Goal: Transaction & Acquisition: Purchase product/service

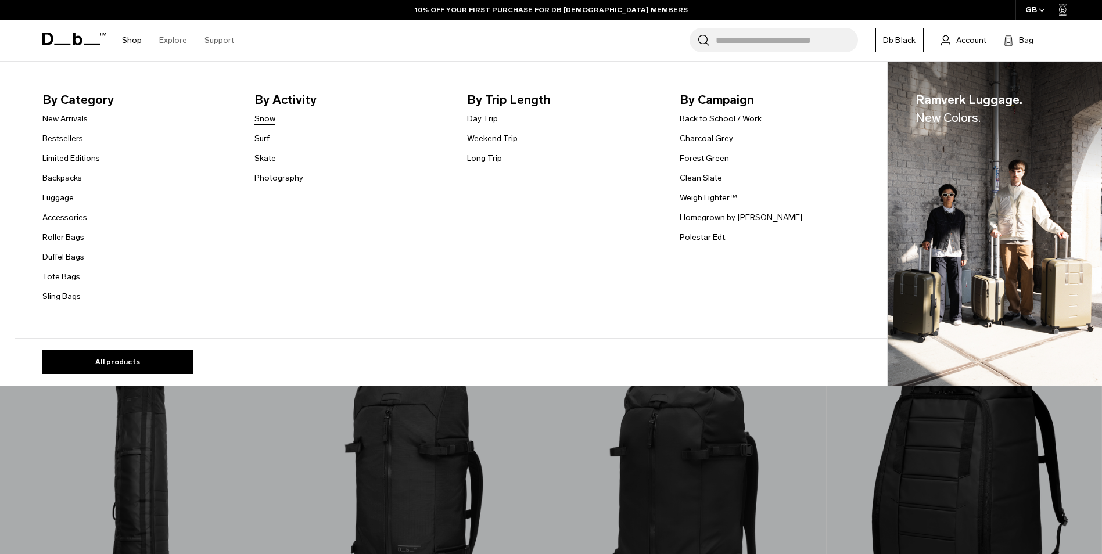
click at [274, 115] on link "Snow" at bounding box center [264, 119] width 21 height 12
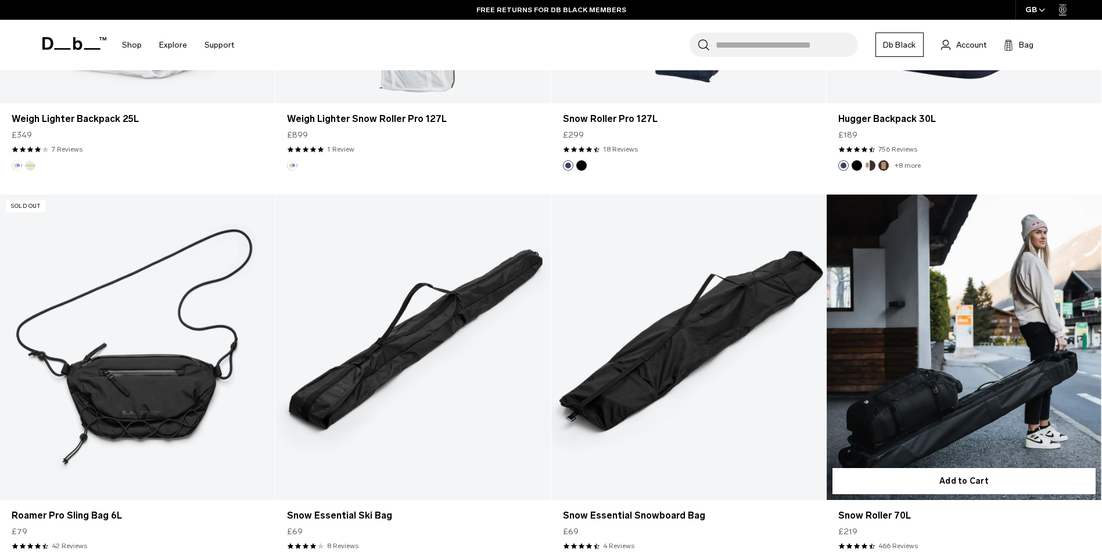
scroll to position [1452, 0]
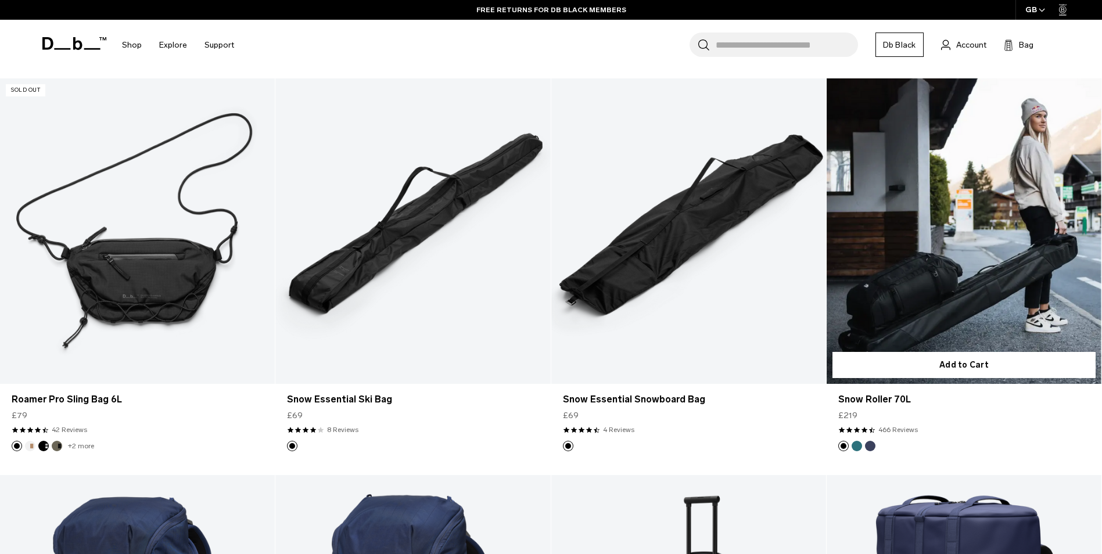
click at [926, 212] on link "Snow Roller 70L" at bounding box center [963, 230] width 275 height 305
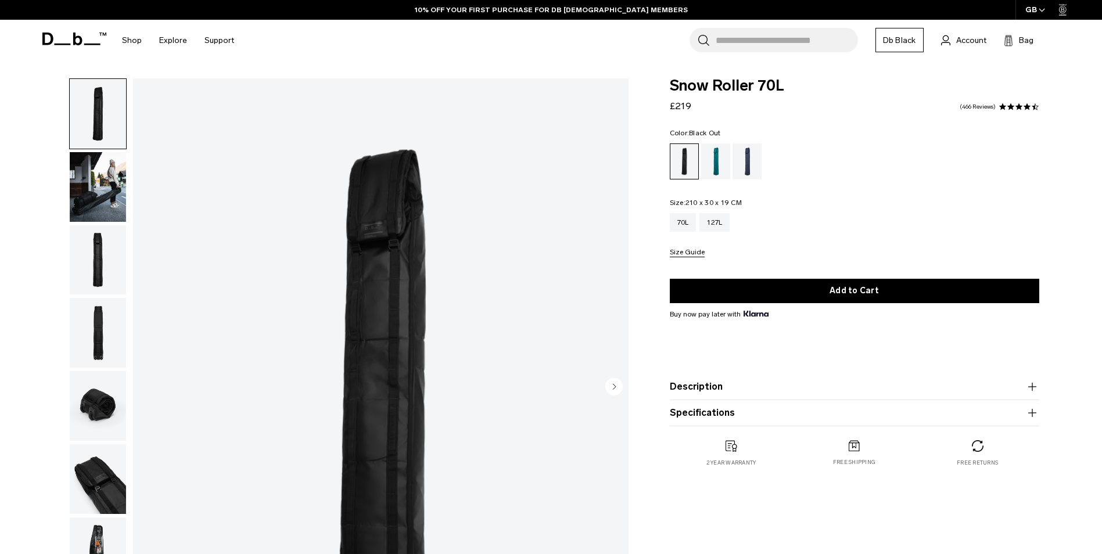
scroll to position [232, 0]
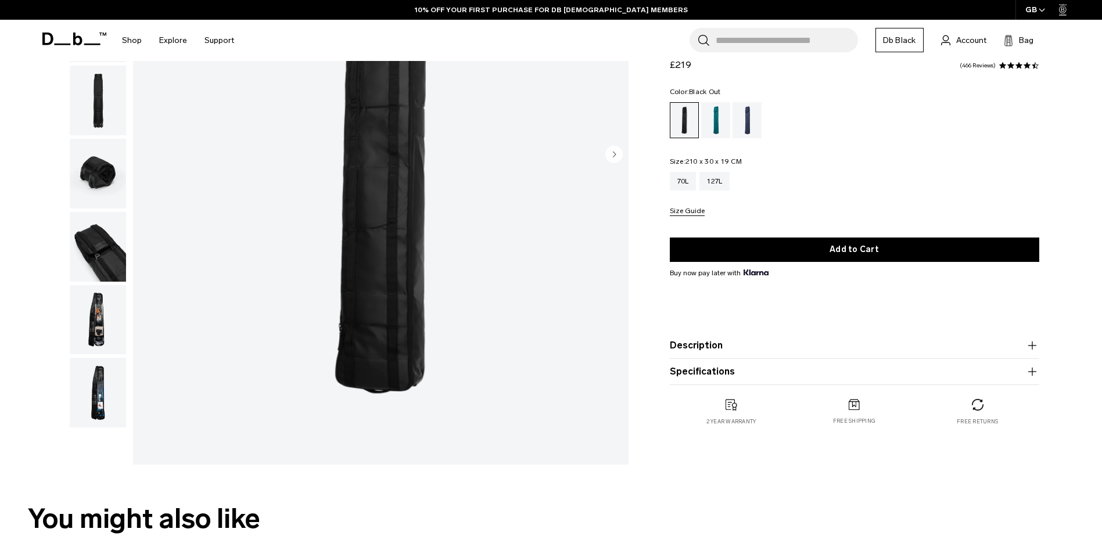
click at [101, 321] on img "button" at bounding box center [98, 320] width 56 height 70
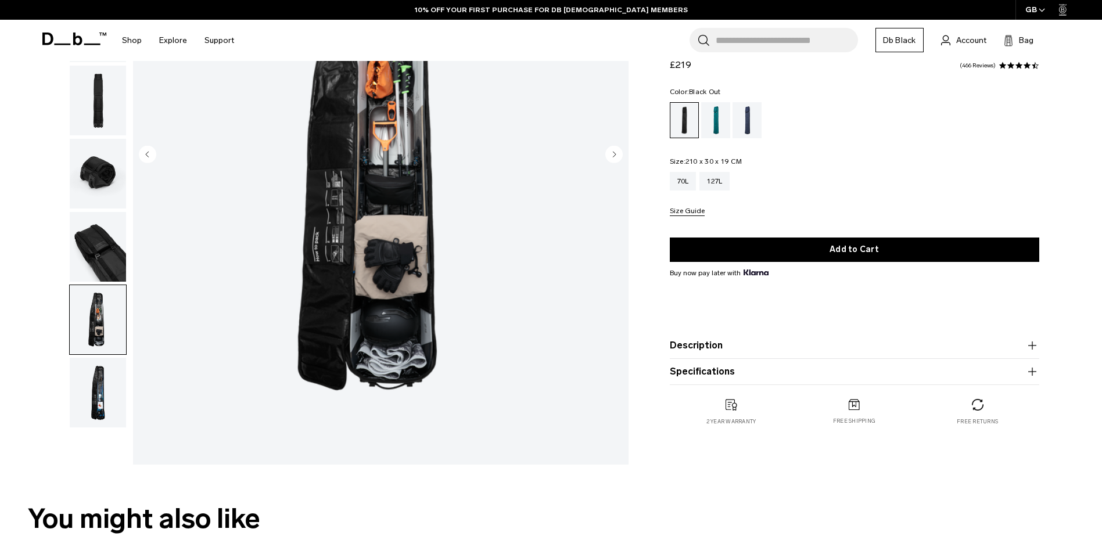
scroll to position [0, 0]
click at [717, 116] on div "Midnight Teal" at bounding box center [716, 120] width 30 height 36
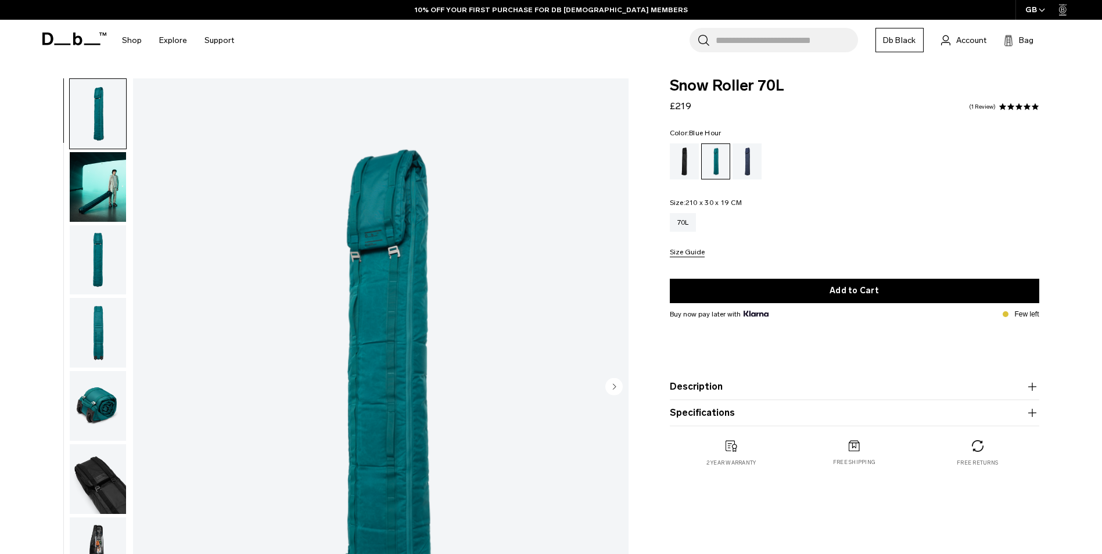
click at [742, 156] on div "Blue Hour" at bounding box center [747, 161] width 30 height 36
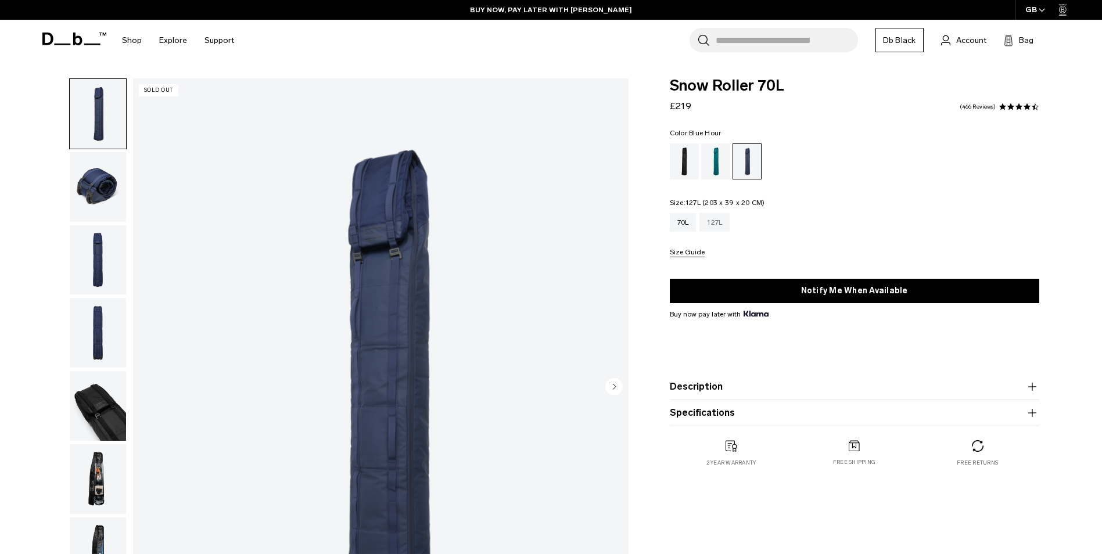
click at [719, 223] on div "127L" at bounding box center [714, 222] width 30 height 19
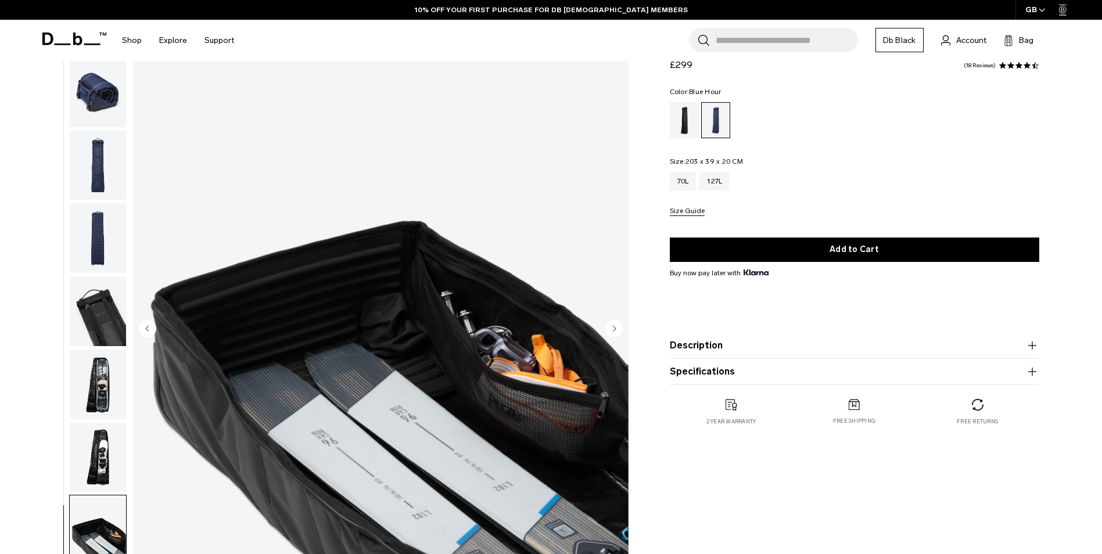
click at [88, 379] on img "button" at bounding box center [98, 385] width 56 height 70
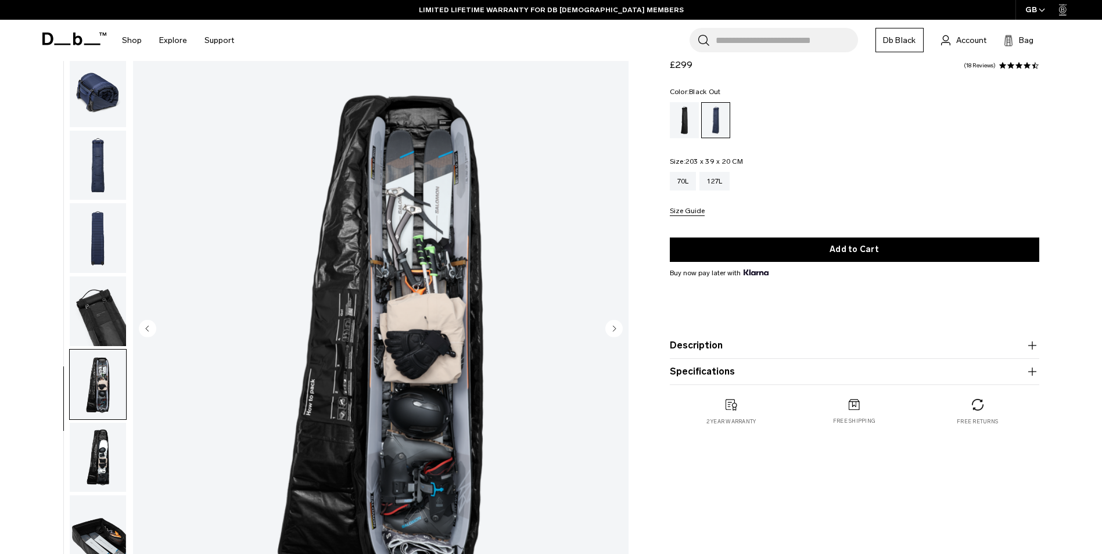
click at [684, 113] on div "Black Out" at bounding box center [685, 120] width 30 height 36
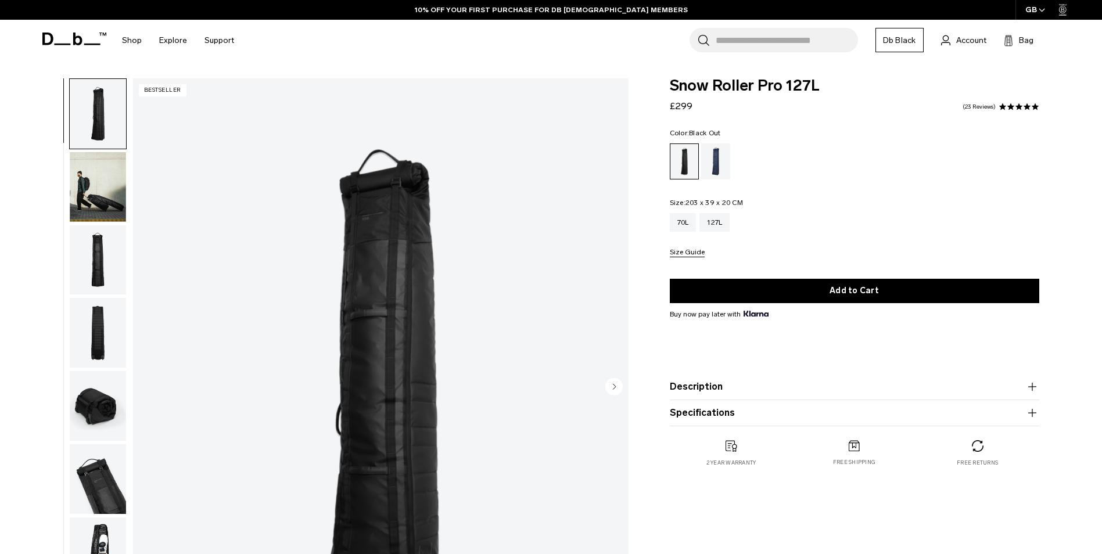
click at [105, 196] on img "button" at bounding box center [98, 187] width 56 height 70
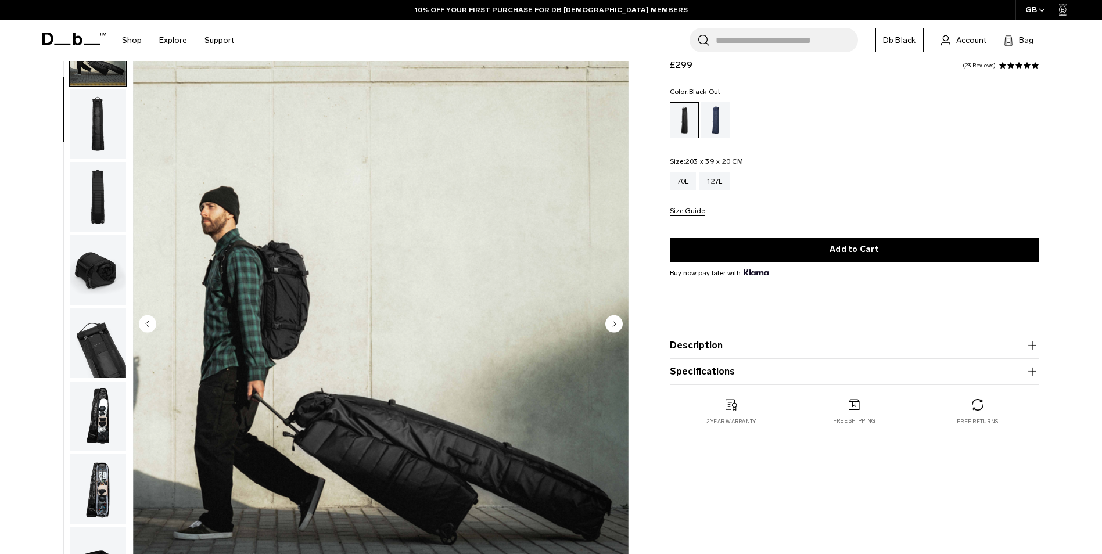
scroll to position [232, 0]
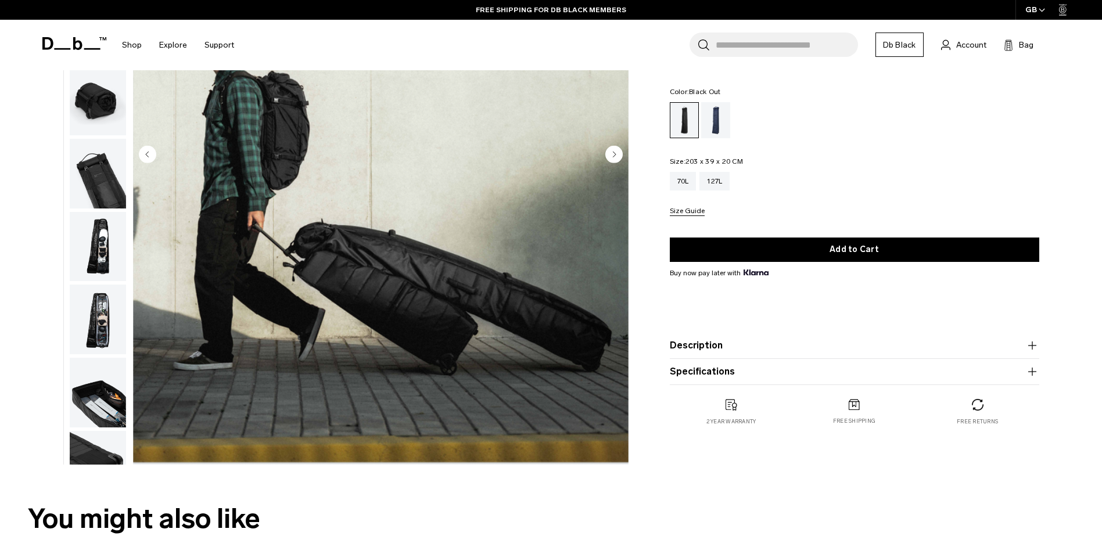
click at [146, 148] on circle "Previous slide" at bounding box center [147, 153] width 17 height 17
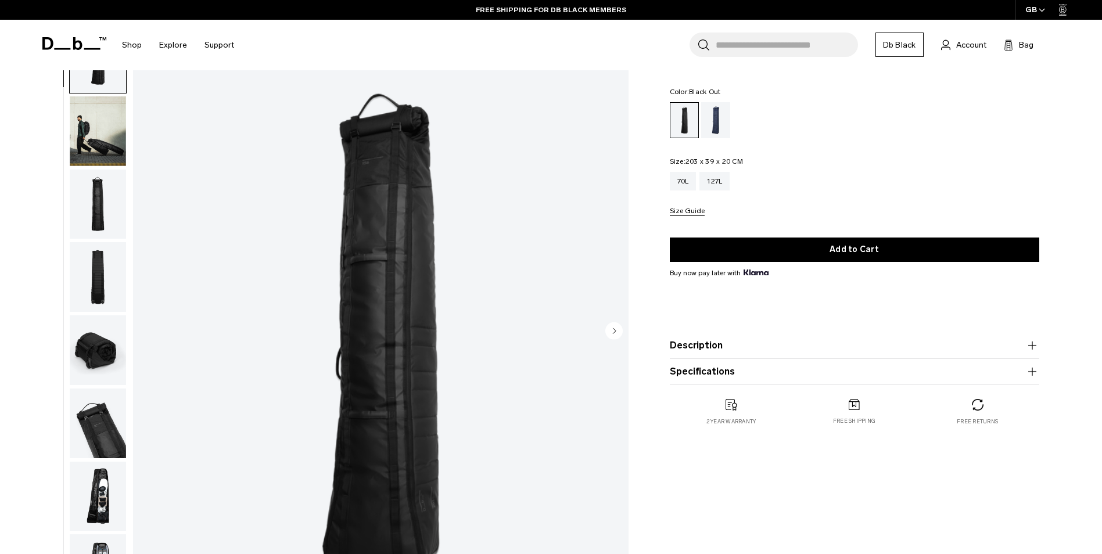
scroll to position [0, 0]
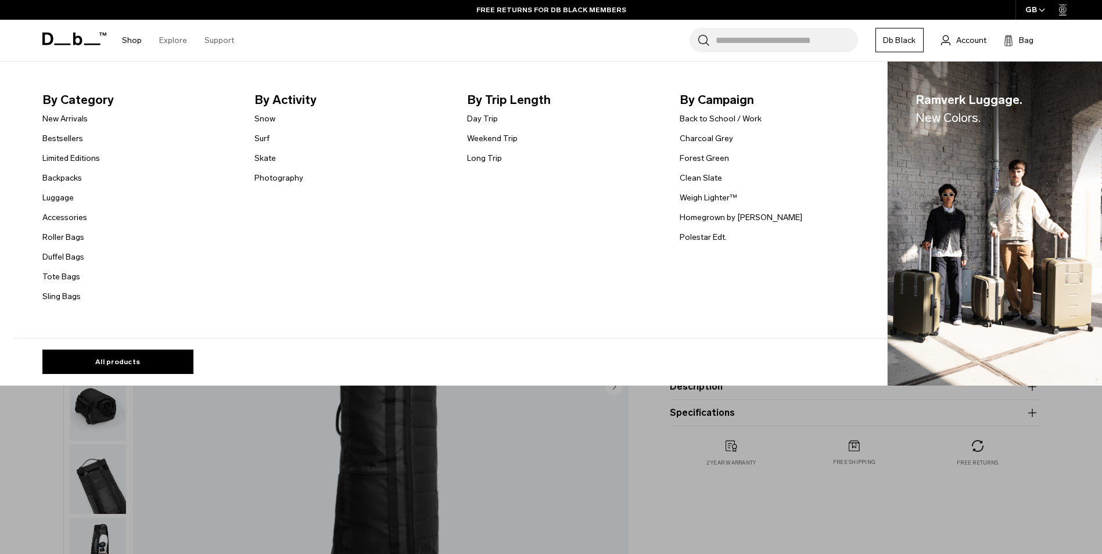
click at [130, 42] on link "Shop" at bounding box center [132, 40] width 20 height 41
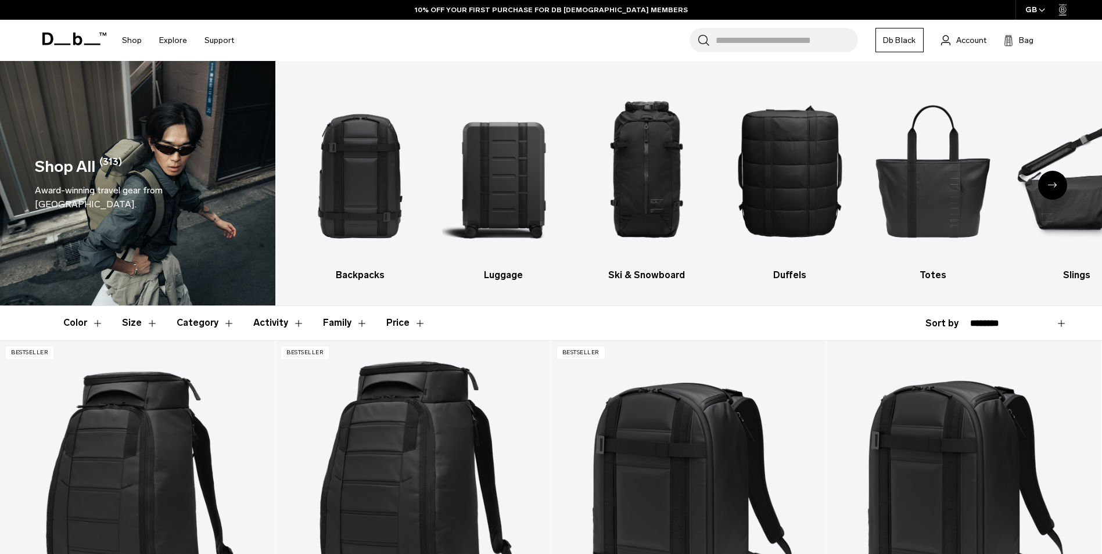
click at [1051, 189] on div "Next slide" at bounding box center [1052, 185] width 29 height 29
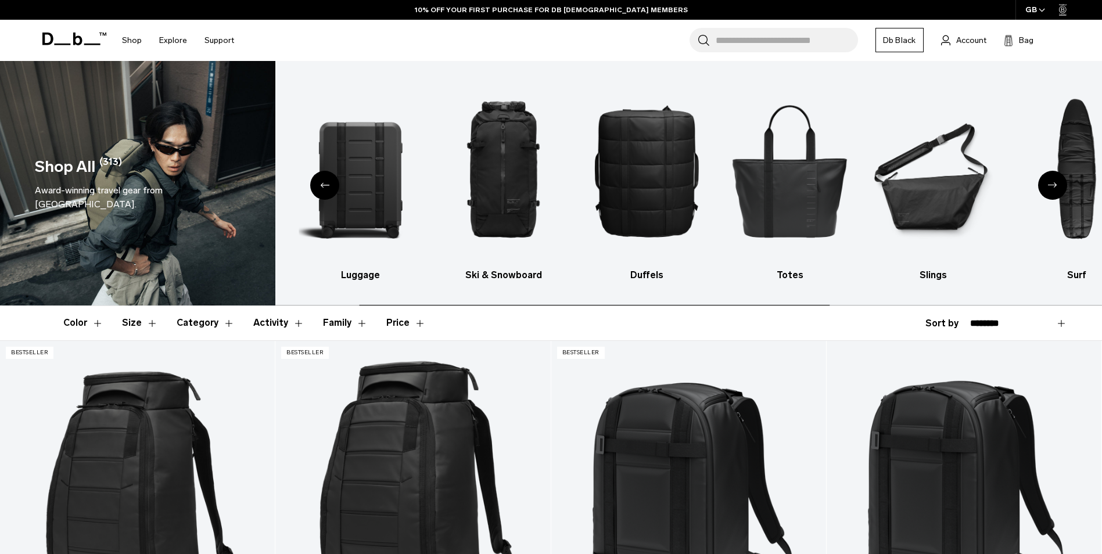
click at [1051, 189] on div "Next slide" at bounding box center [1052, 185] width 29 height 29
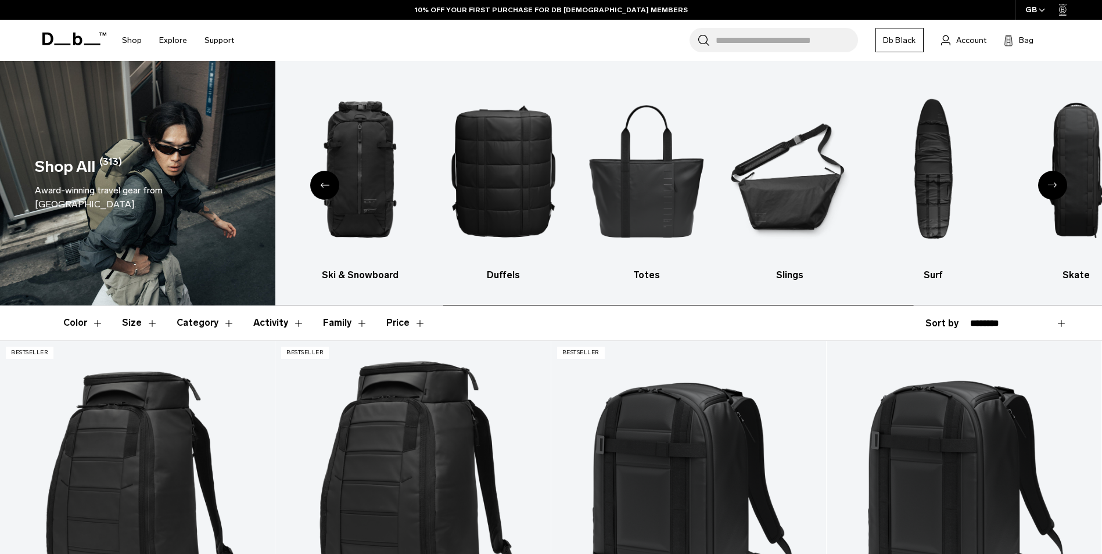
click at [1051, 189] on div "Next slide" at bounding box center [1052, 185] width 29 height 29
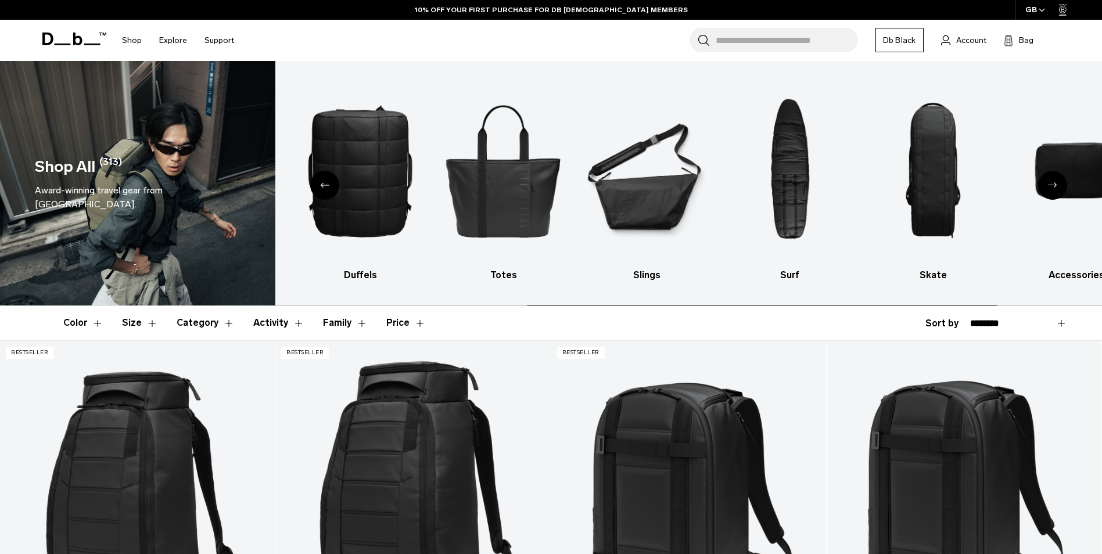
click at [1051, 189] on div "Next slide" at bounding box center [1052, 185] width 29 height 29
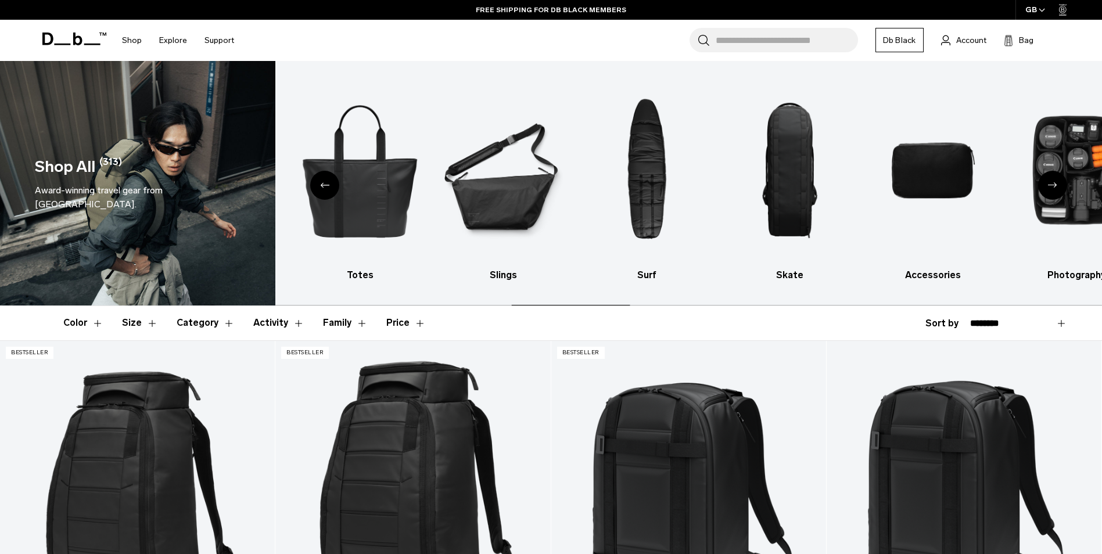
click at [1051, 189] on div "Next slide" at bounding box center [1052, 185] width 29 height 29
click at [1051, 189] on img "10 / 10" at bounding box center [1076, 170] width 123 height 184
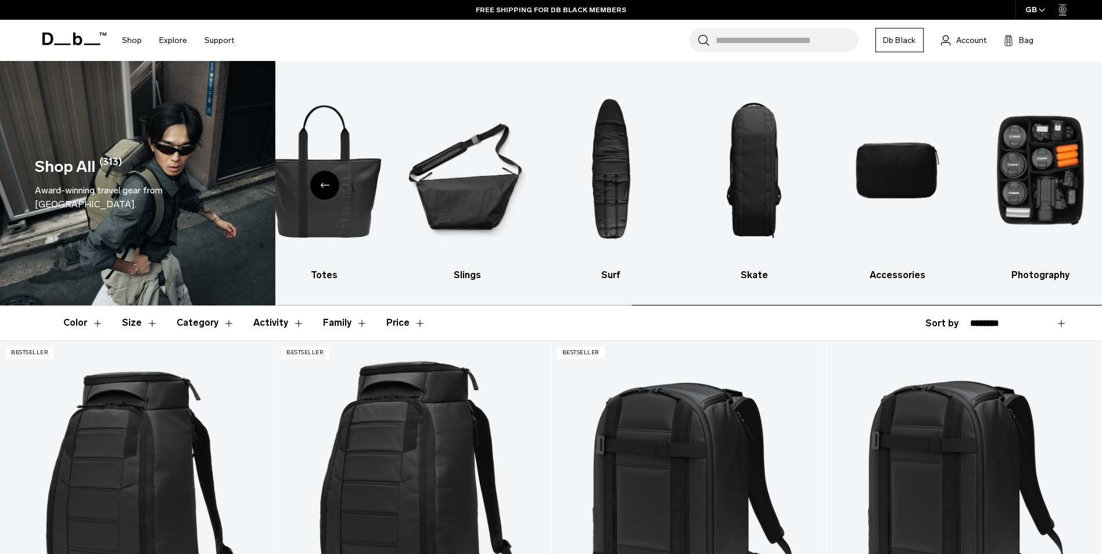
click at [1051, 189] on img "10 / 10" at bounding box center [1040, 170] width 123 height 184
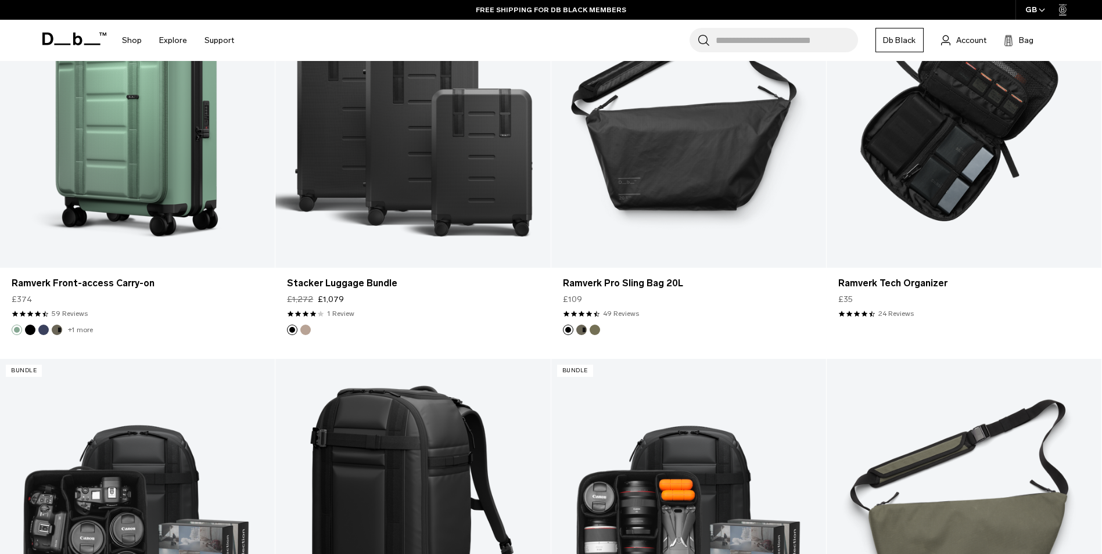
scroll to position [1278, 0]
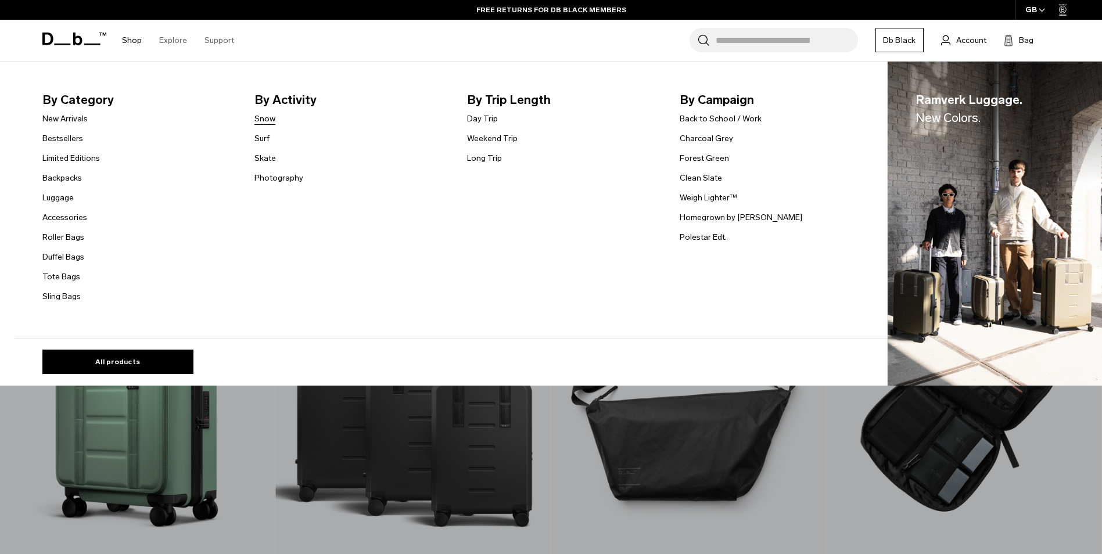
click at [271, 118] on link "Snow" at bounding box center [264, 119] width 21 height 12
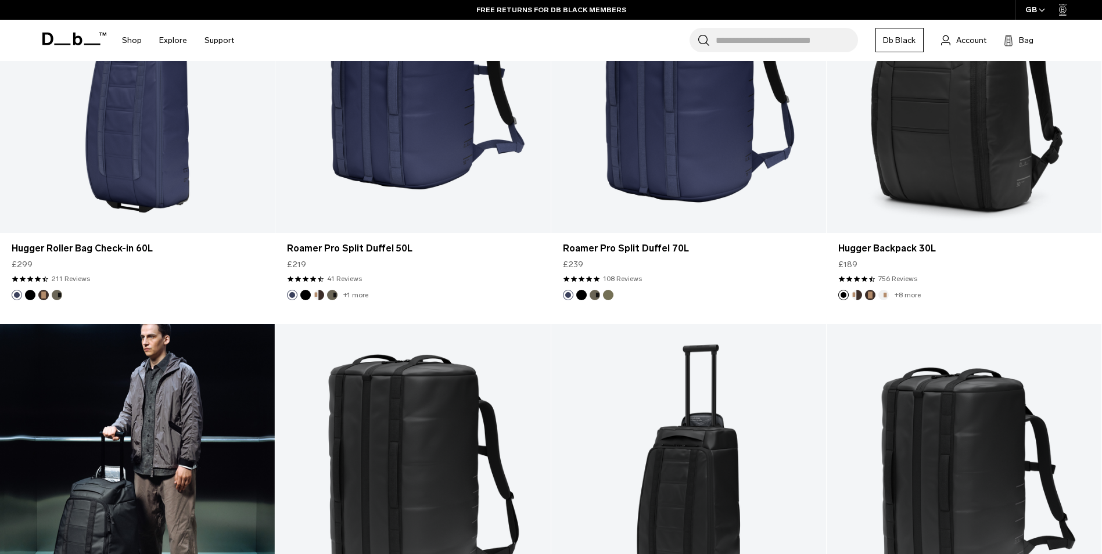
scroll to position [2208, 0]
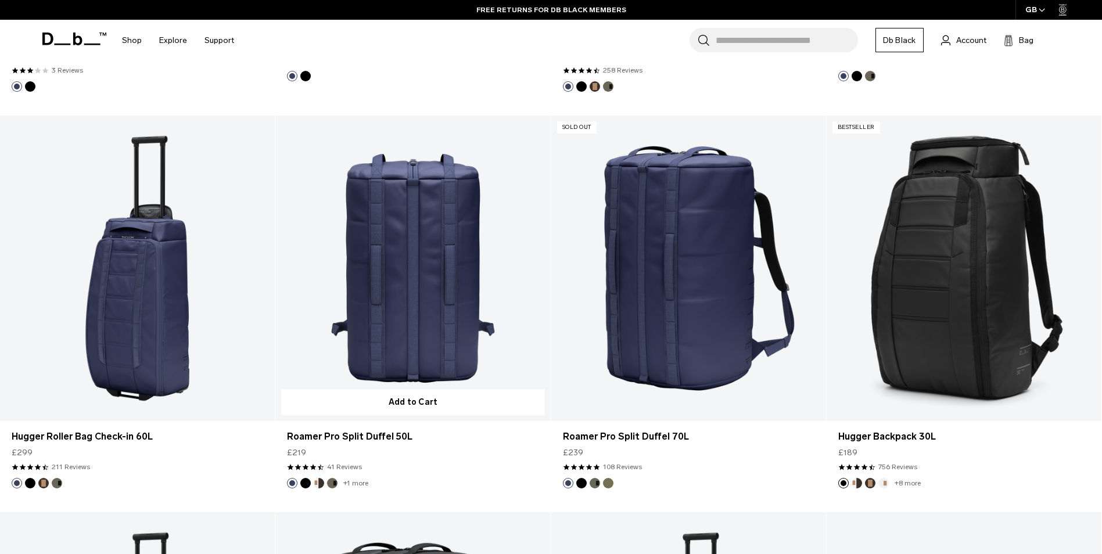
click at [332, 482] on button "Forest Green" at bounding box center [332, 483] width 10 height 10
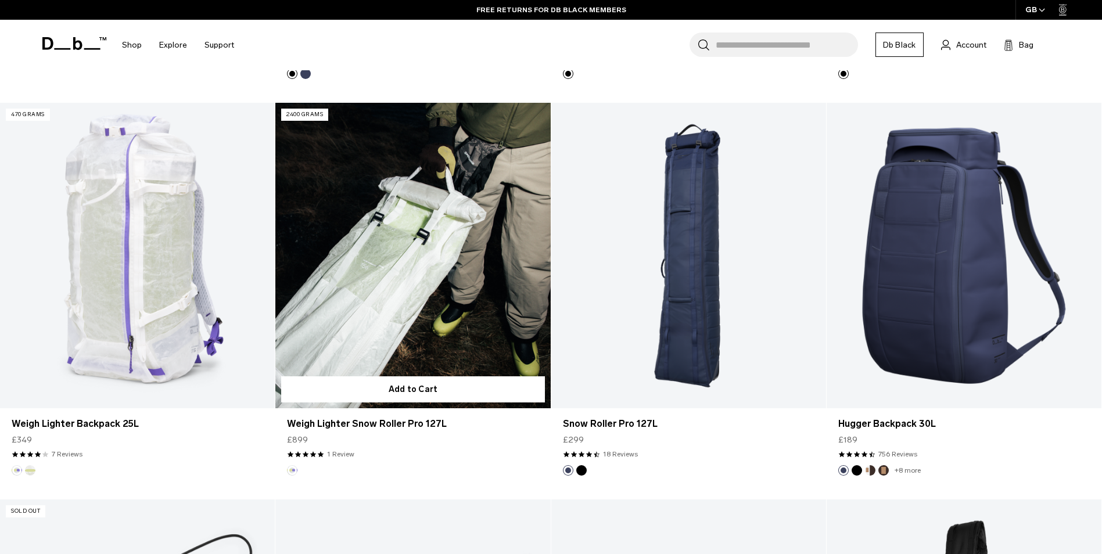
scroll to position [1046, 0]
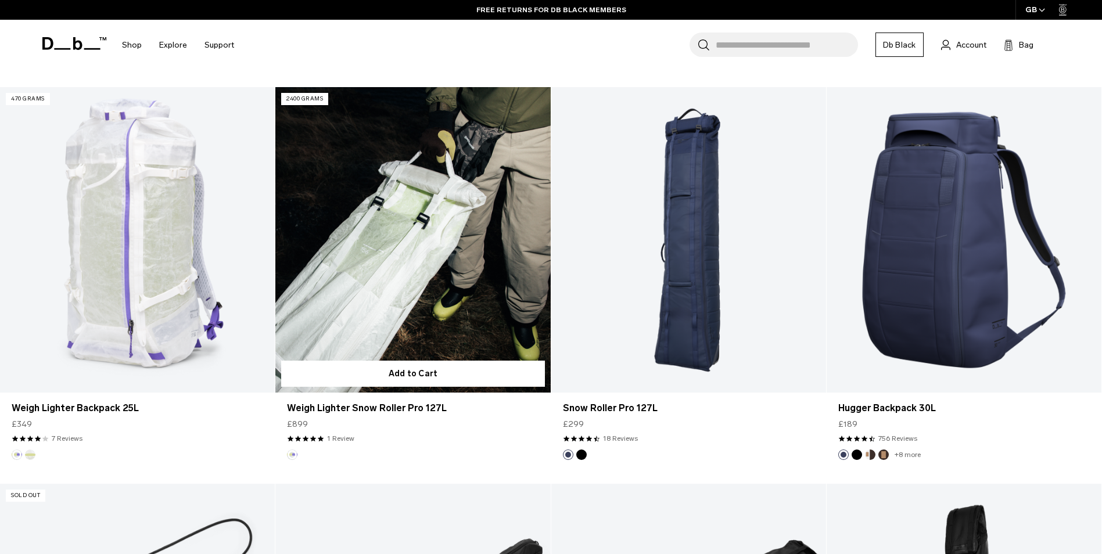
click at [406, 215] on link "Weigh Lighter Snow Roller Pro 127L" at bounding box center [412, 239] width 275 height 305
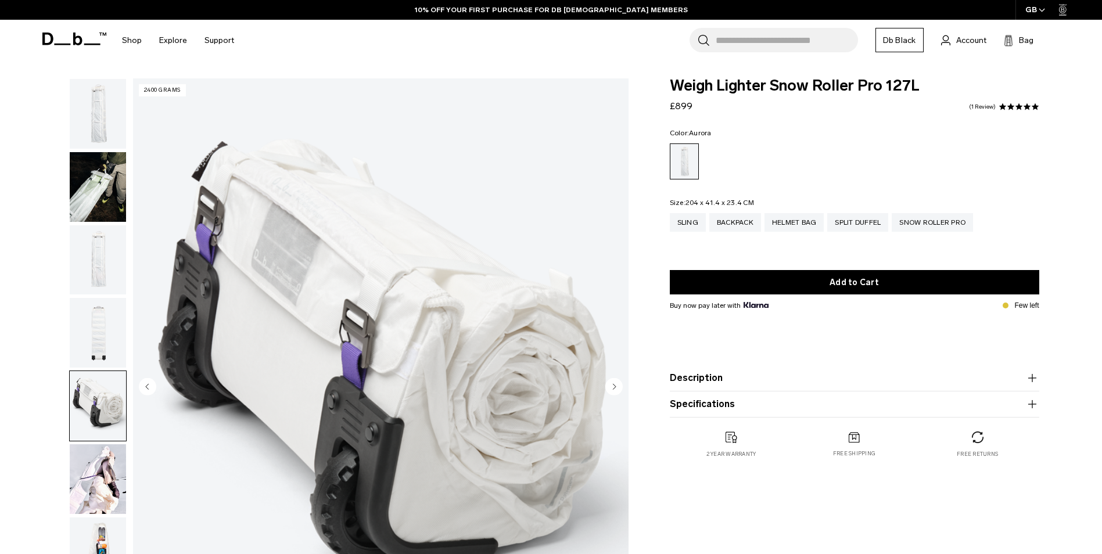
click at [95, 472] on img "button" at bounding box center [98, 479] width 56 height 70
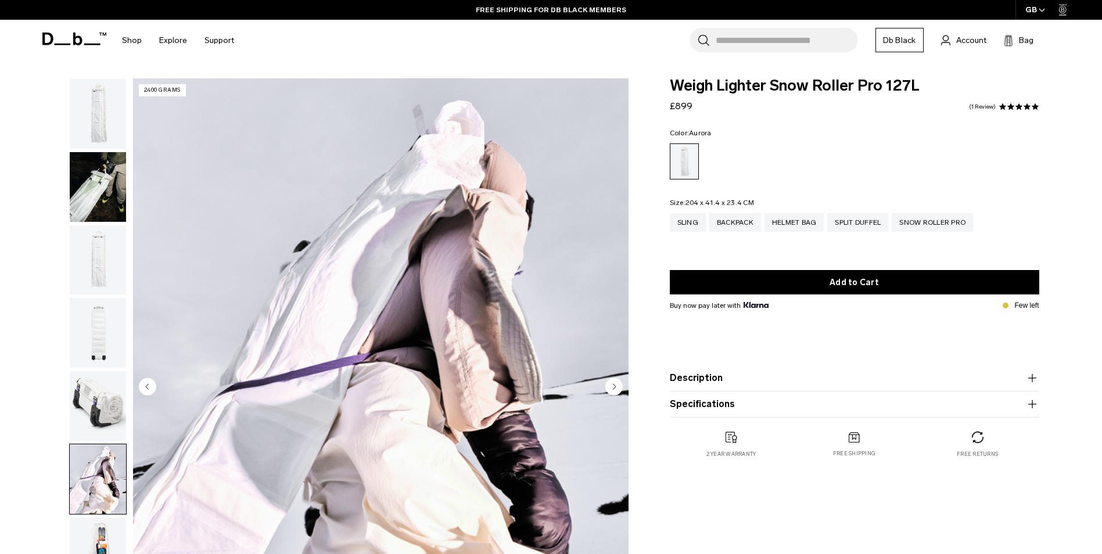
click at [100, 194] on img "button" at bounding box center [98, 187] width 56 height 70
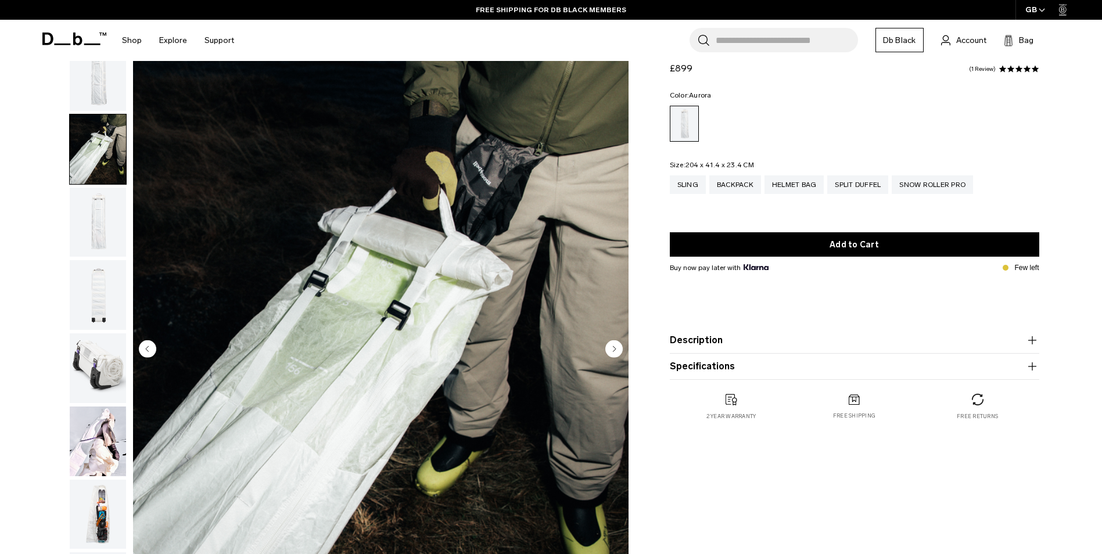
scroll to position [58, 0]
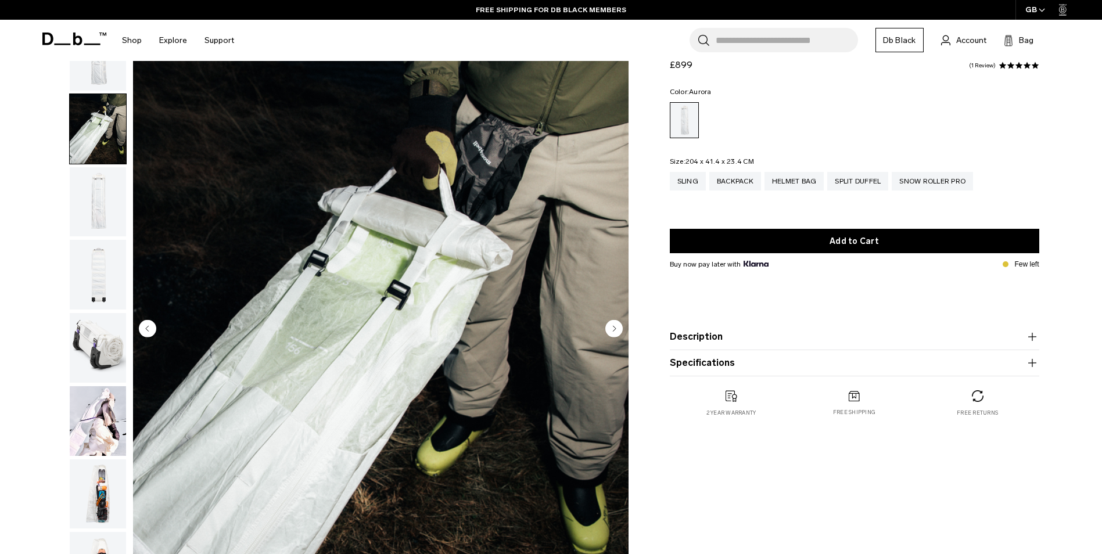
click at [93, 256] on img "button" at bounding box center [98, 275] width 56 height 70
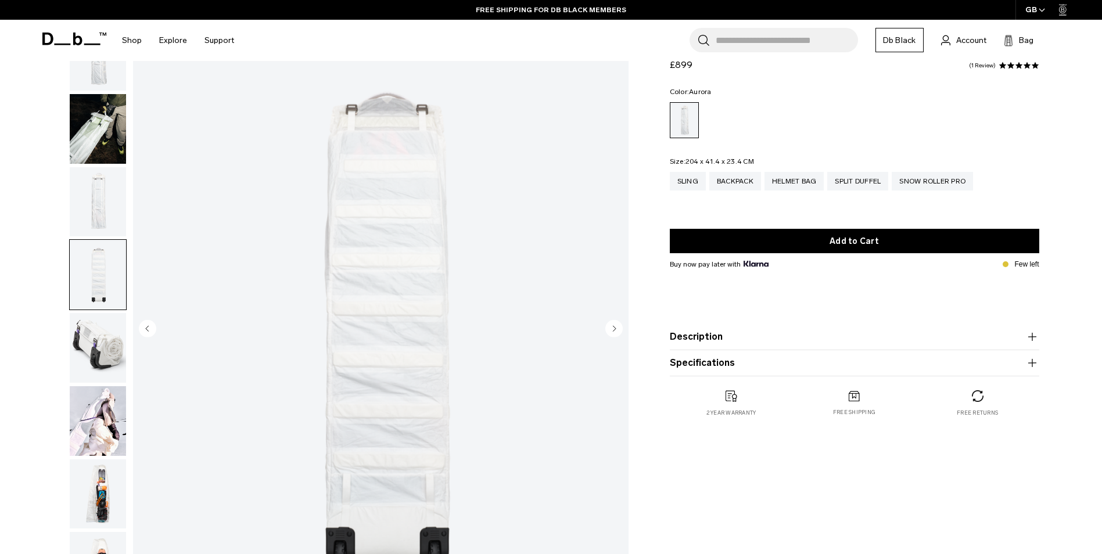
click at [96, 340] on img "button" at bounding box center [98, 348] width 56 height 70
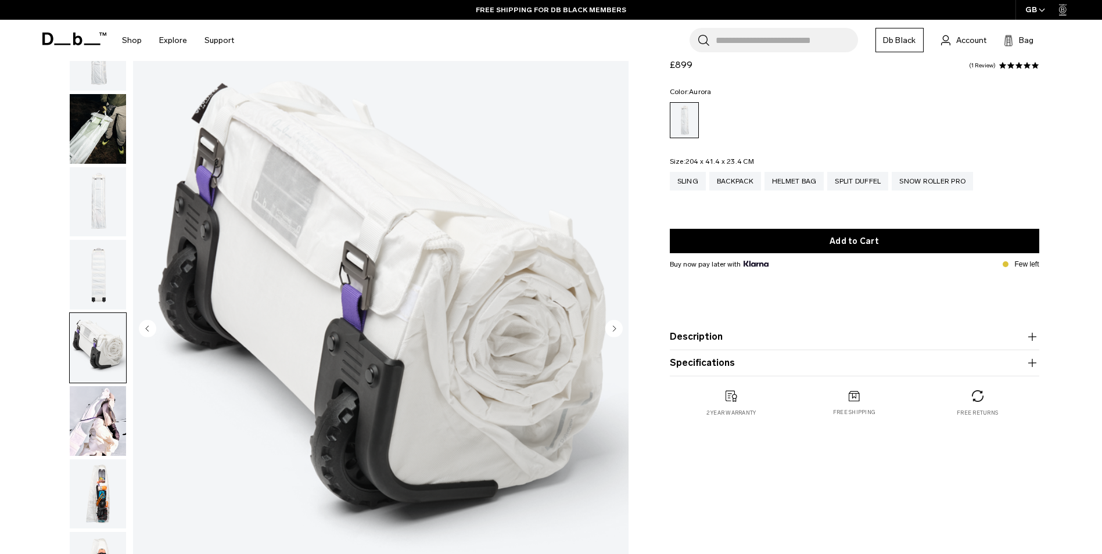
click at [91, 391] on img "button" at bounding box center [98, 421] width 56 height 70
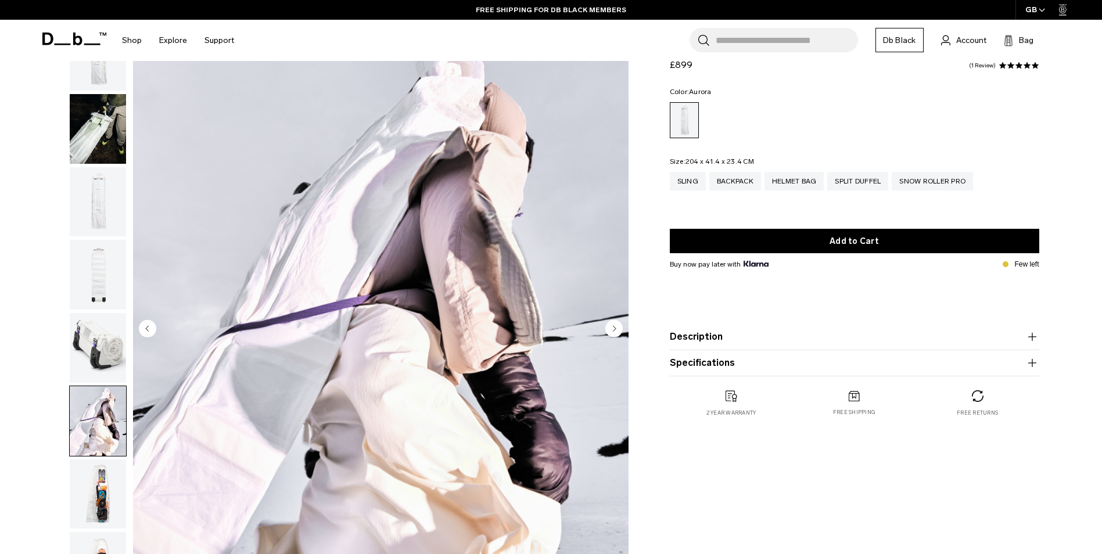
scroll to position [290, 0]
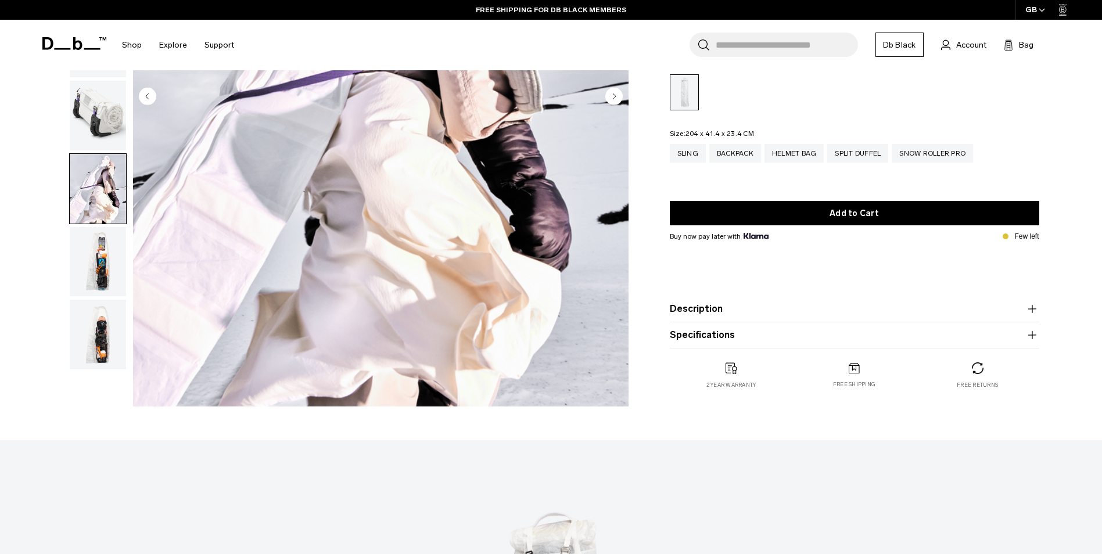
click at [97, 322] on img "button" at bounding box center [98, 335] width 56 height 70
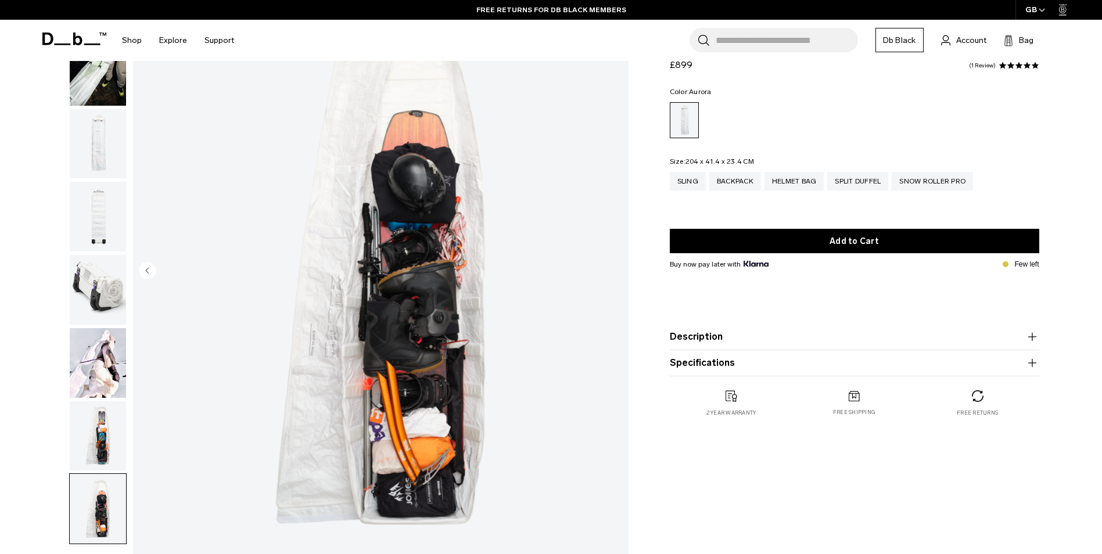
scroll to position [0, 0]
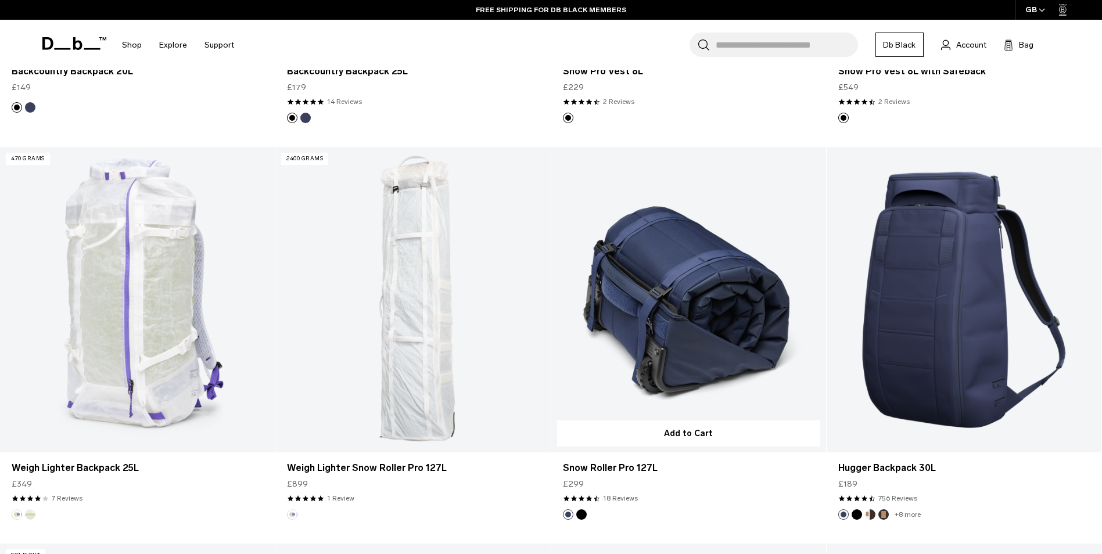
scroll to position [988, 0]
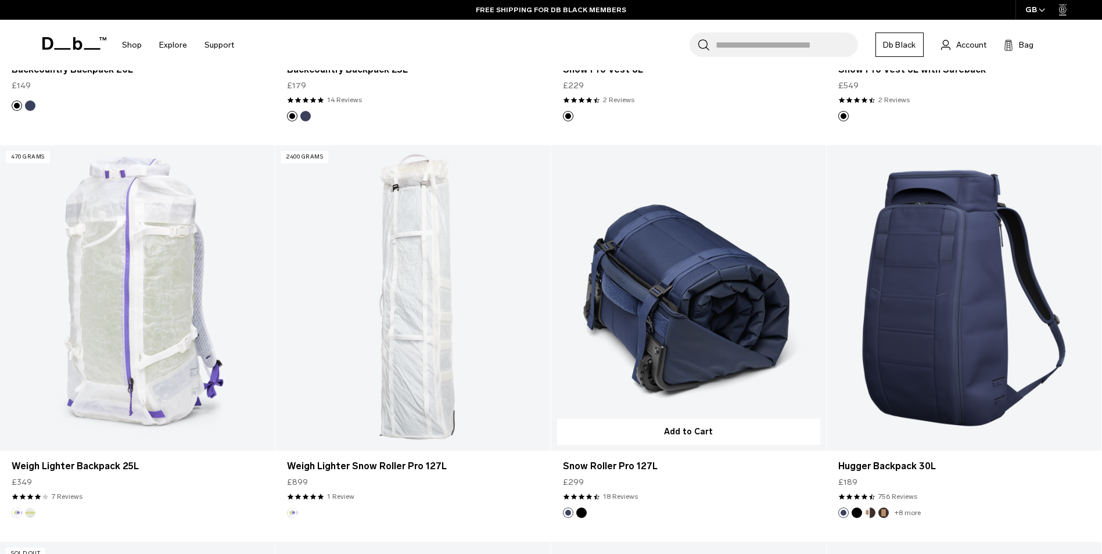
click at [688, 300] on link "Snow Roller Pro 127L" at bounding box center [688, 297] width 275 height 305
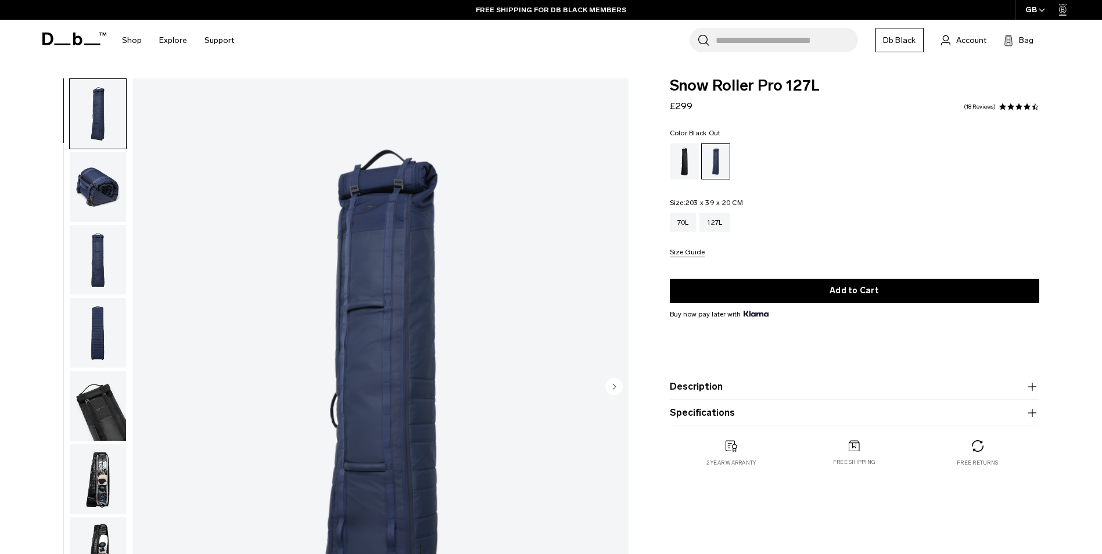
click at [675, 164] on div "Black Out" at bounding box center [685, 161] width 30 height 36
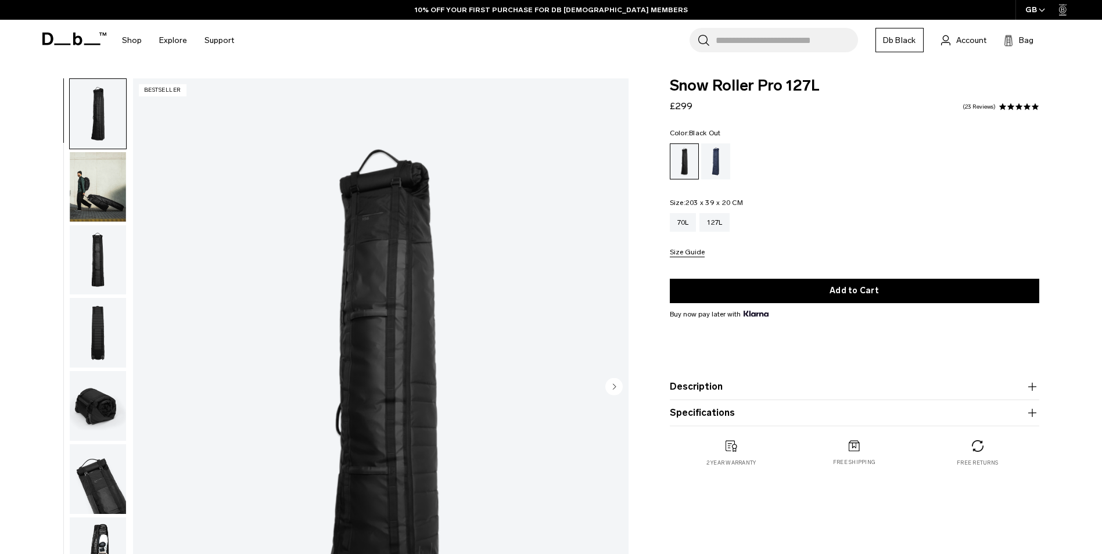
click at [99, 255] on img "button" at bounding box center [98, 260] width 56 height 70
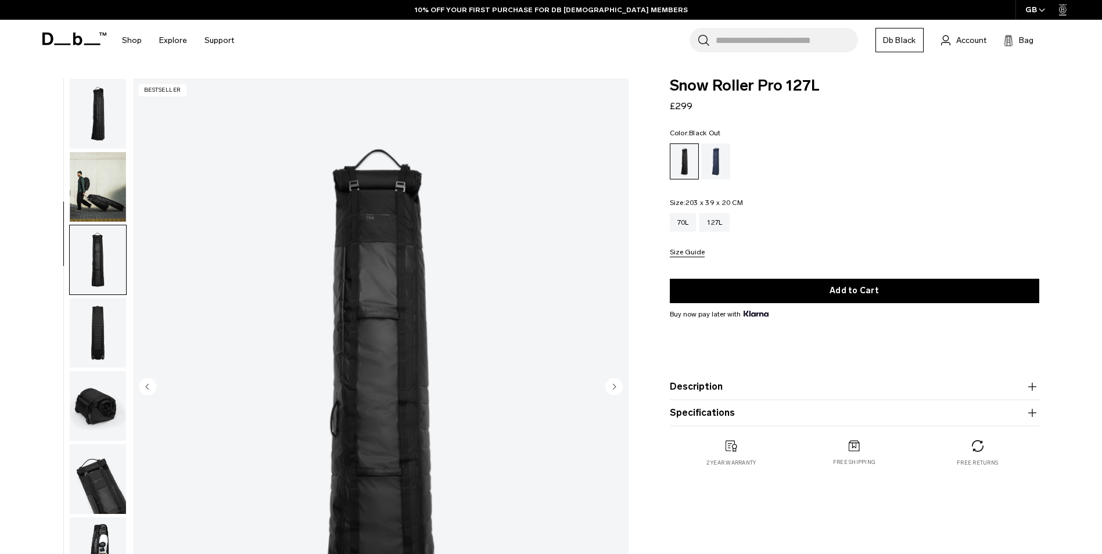
scroll to position [110, 0]
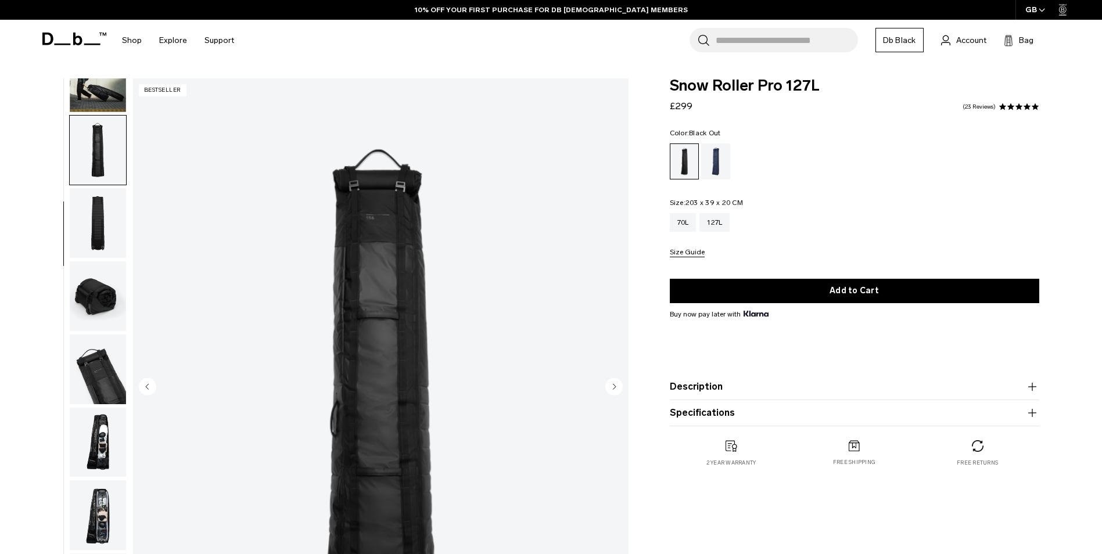
click at [94, 443] on img "button" at bounding box center [98, 443] width 56 height 70
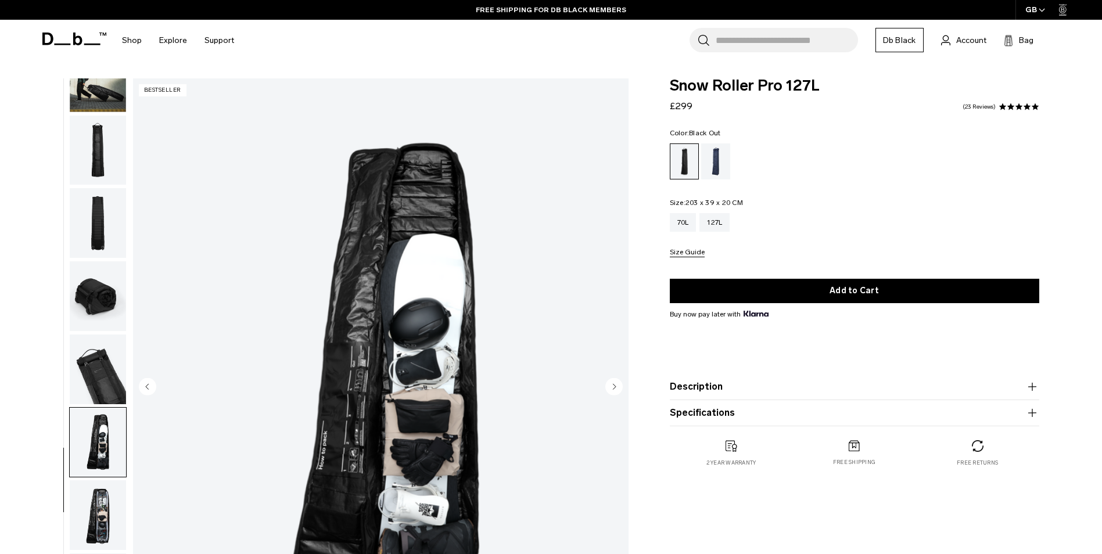
click at [97, 271] on img "button" at bounding box center [98, 296] width 56 height 70
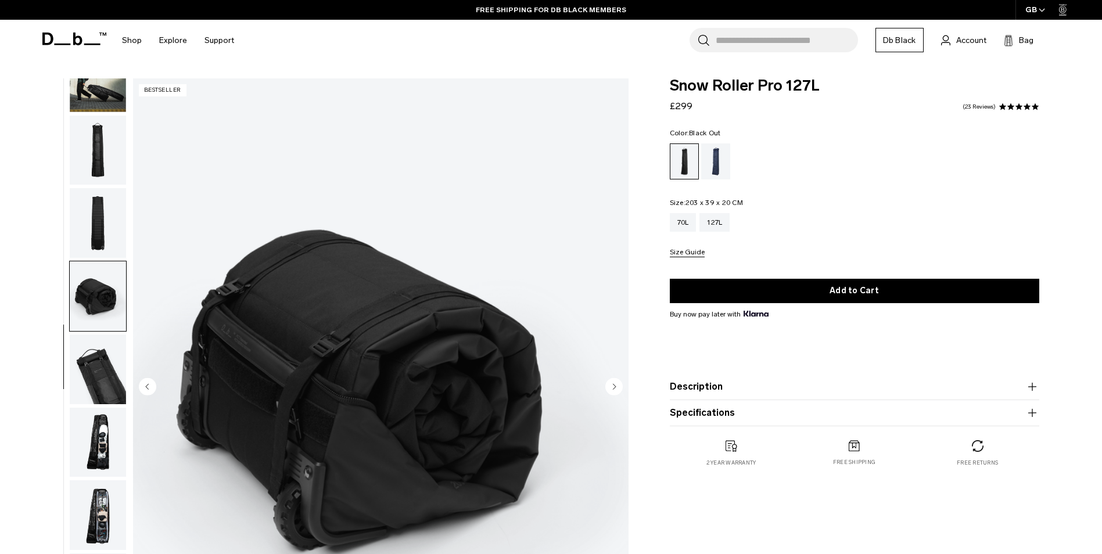
click at [95, 218] on img "button" at bounding box center [98, 223] width 56 height 70
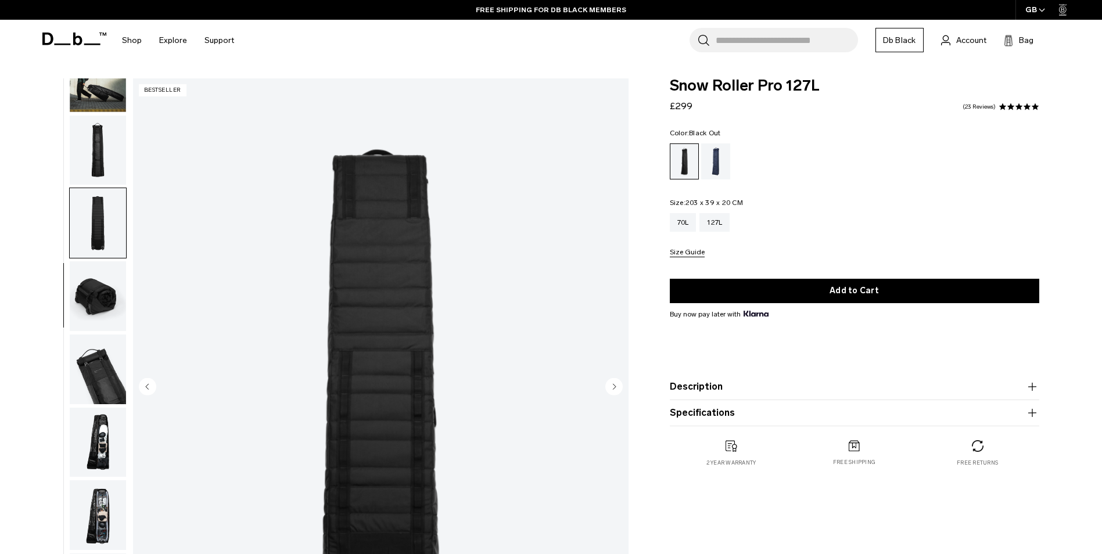
click at [95, 172] on img "button" at bounding box center [98, 151] width 56 height 70
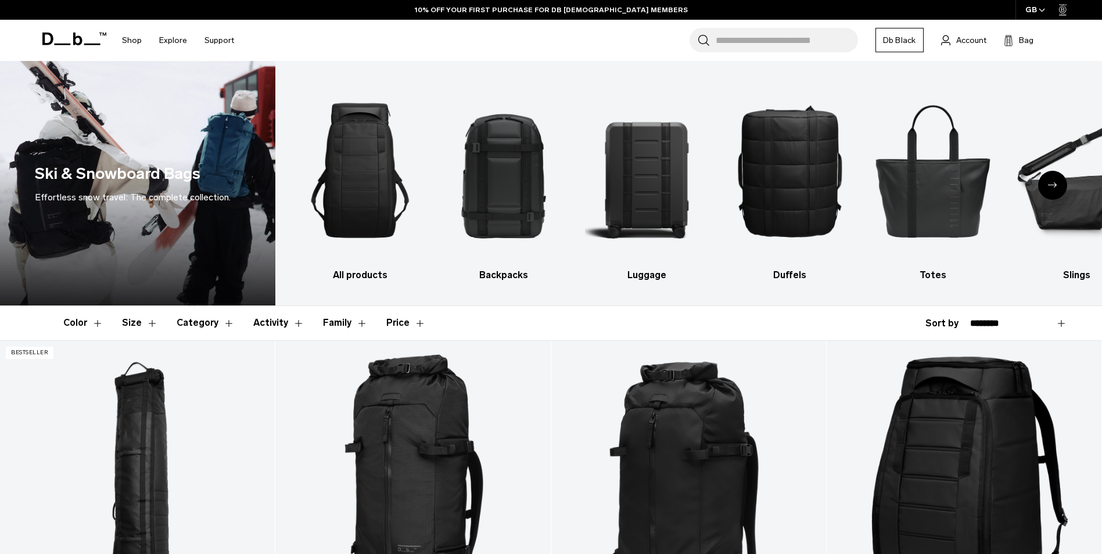
click at [287, 322] on button "Activity" at bounding box center [278, 323] width 51 height 34
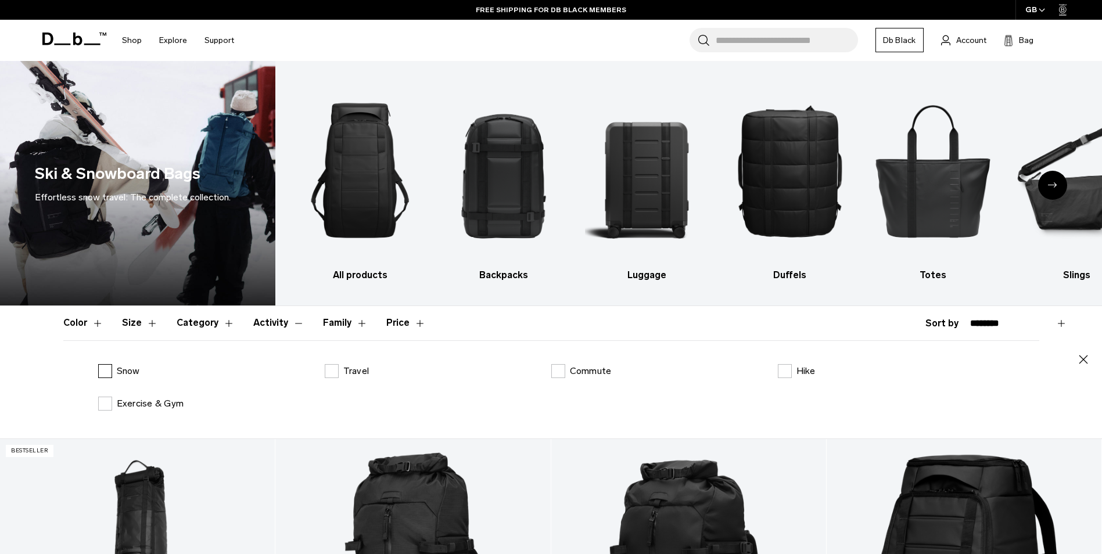
click at [109, 371] on label "Snow" at bounding box center [119, 371] width 42 height 14
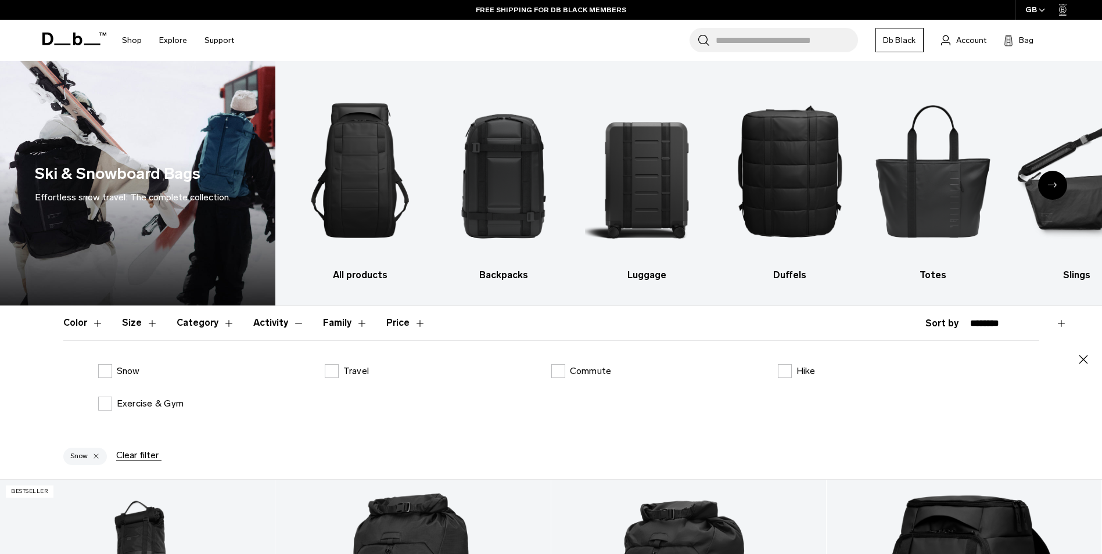
click at [428, 294] on div "All products Backpacks Luggage Duffels Totes Slings Surf Skate Accessories Phot…" at bounding box center [688, 183] width 826 height 244
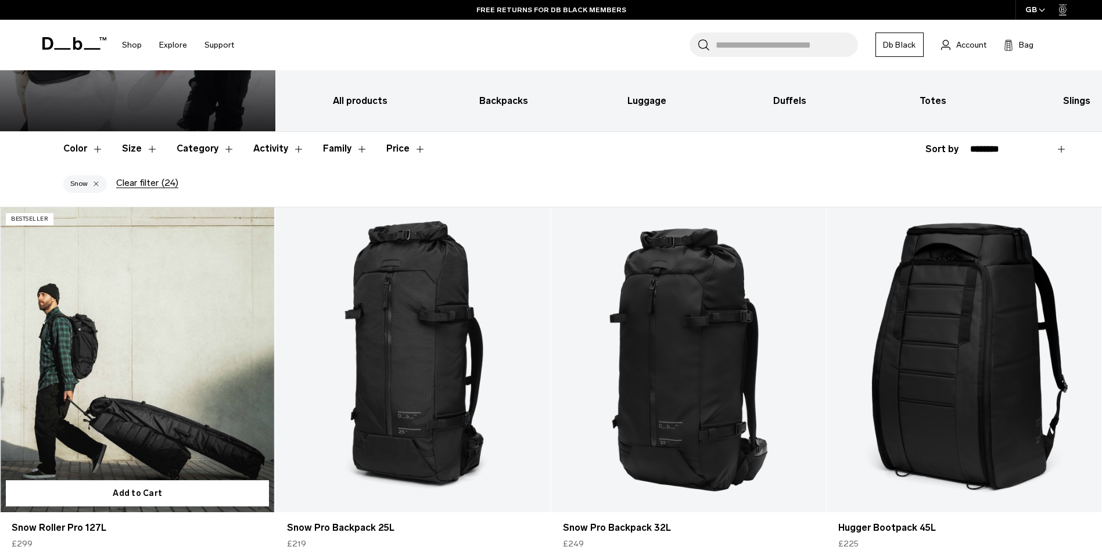
scroll to position [348, 0]
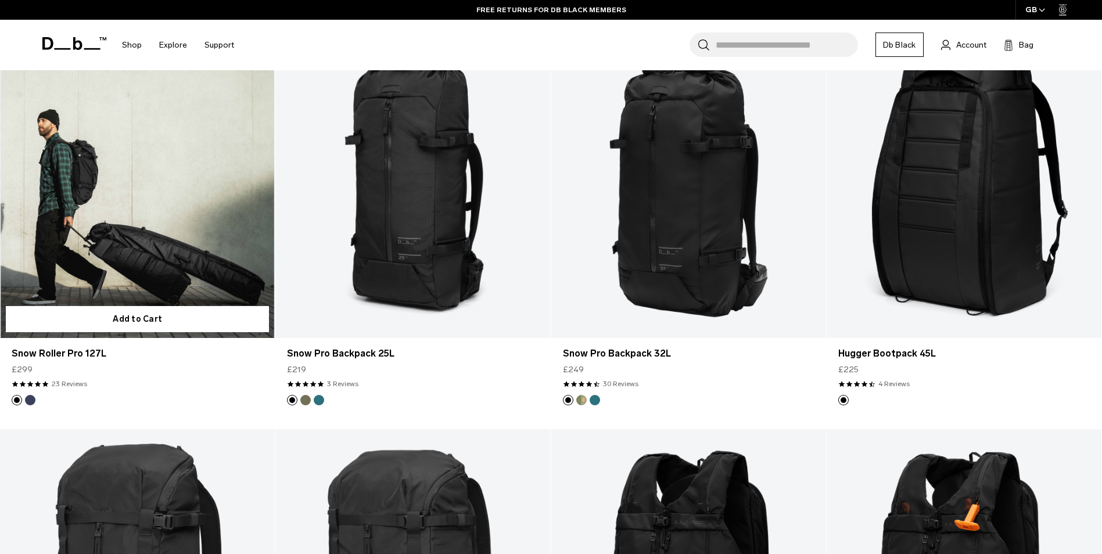
click at [108, 259] on link "Snow Roller Pro 127L" at bounding box center [137, 185] width 275 height 305
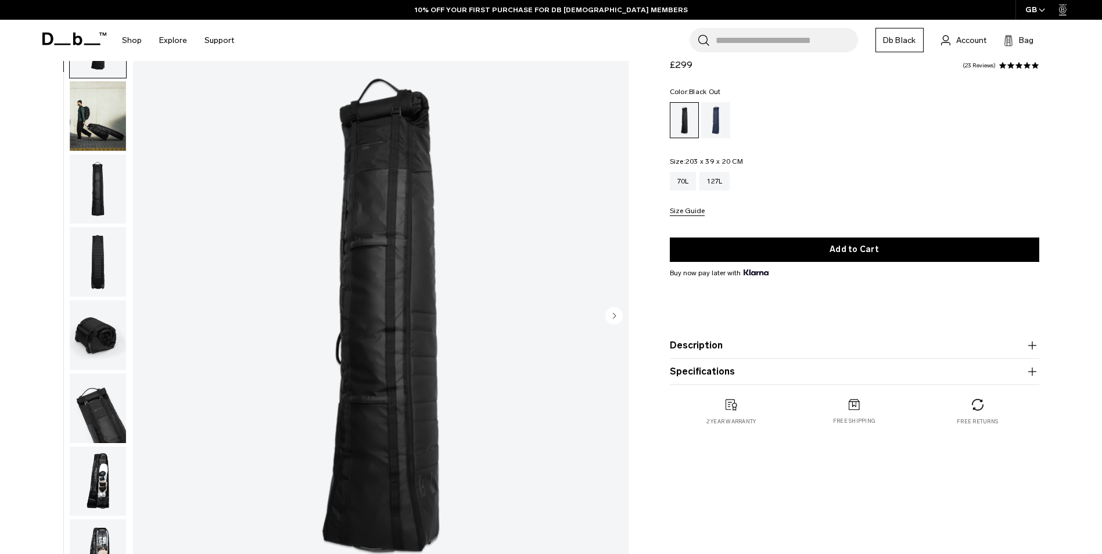
scroll to position [174, 0]
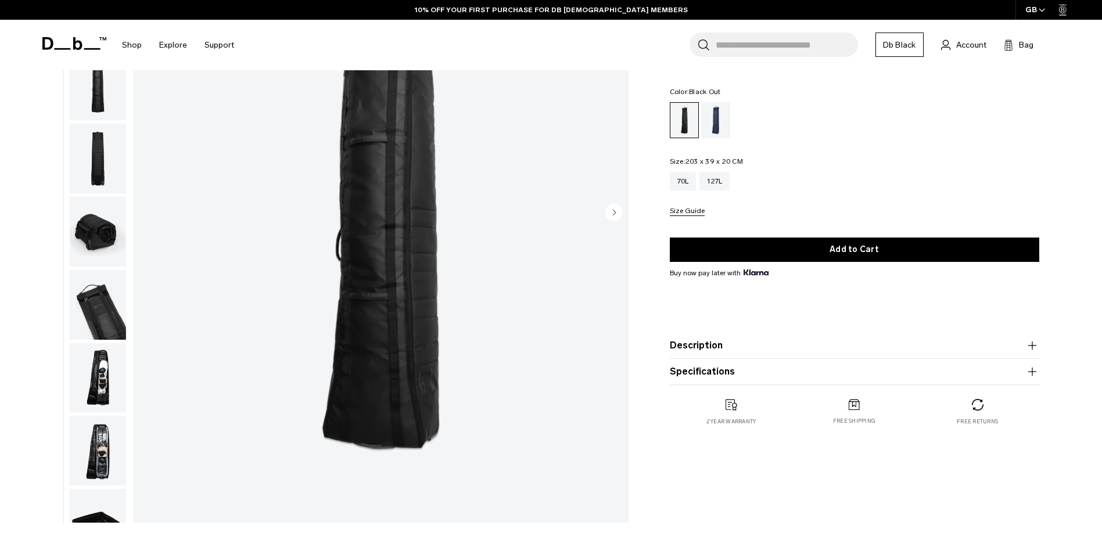
click at [105, 377] on img "button" at bounding box center [98, 378] width 56 height 70
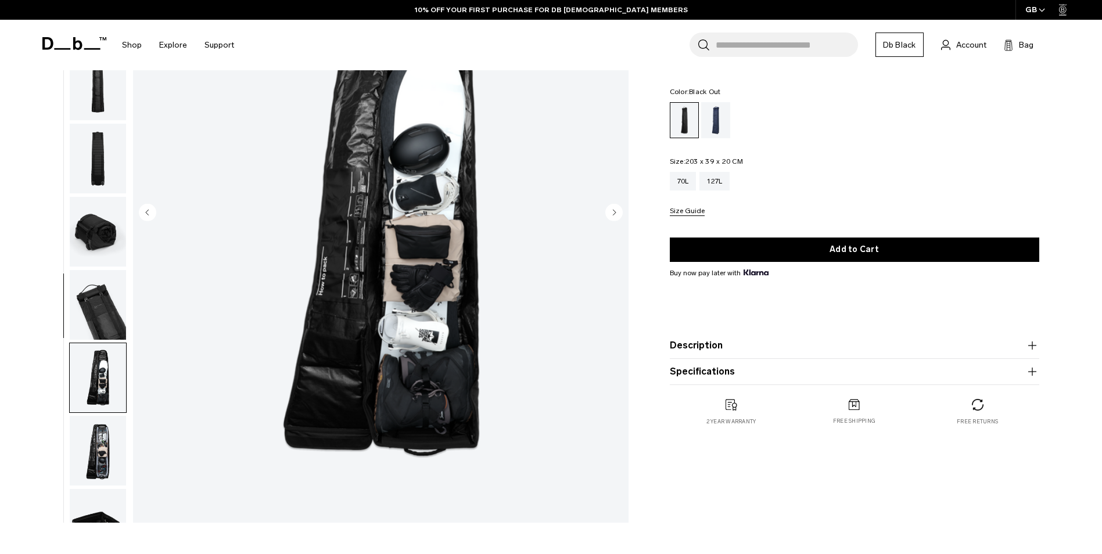
scroll to position [110, 0]
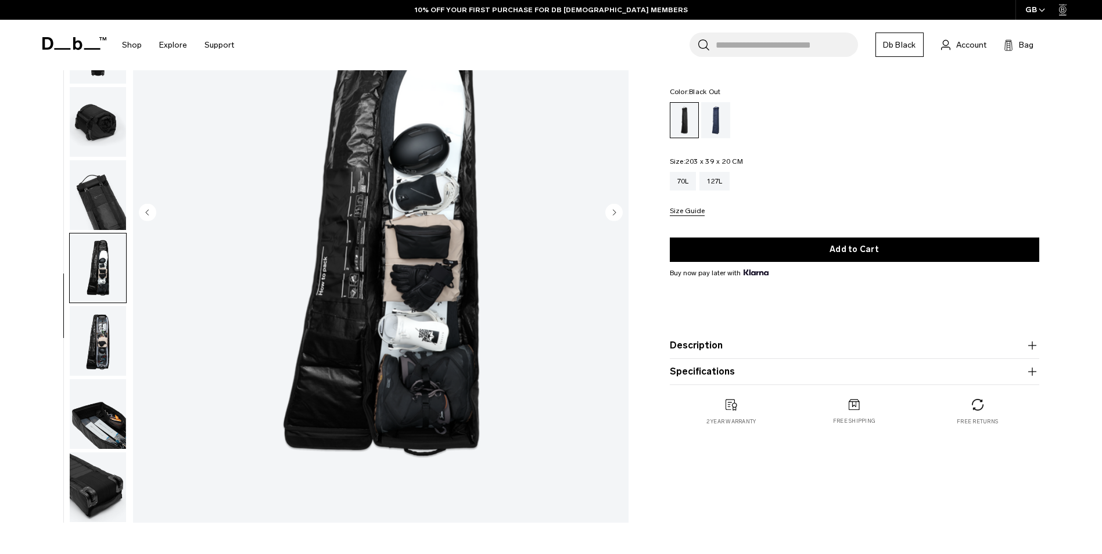
click at [104, 423] on img "button" at bounding box center [98, 414] width 56 height 70
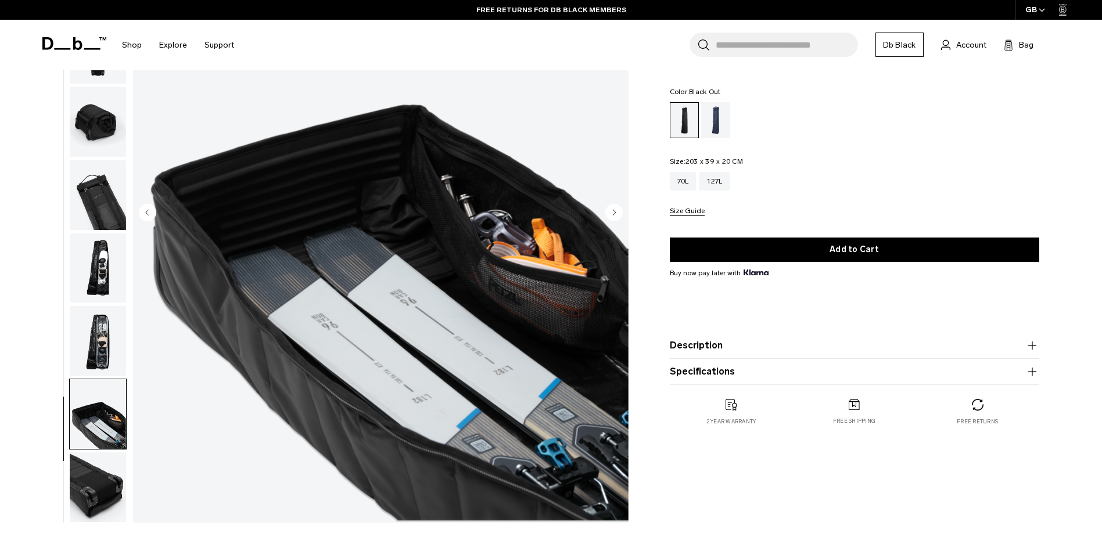
scroll to position [232, 0]
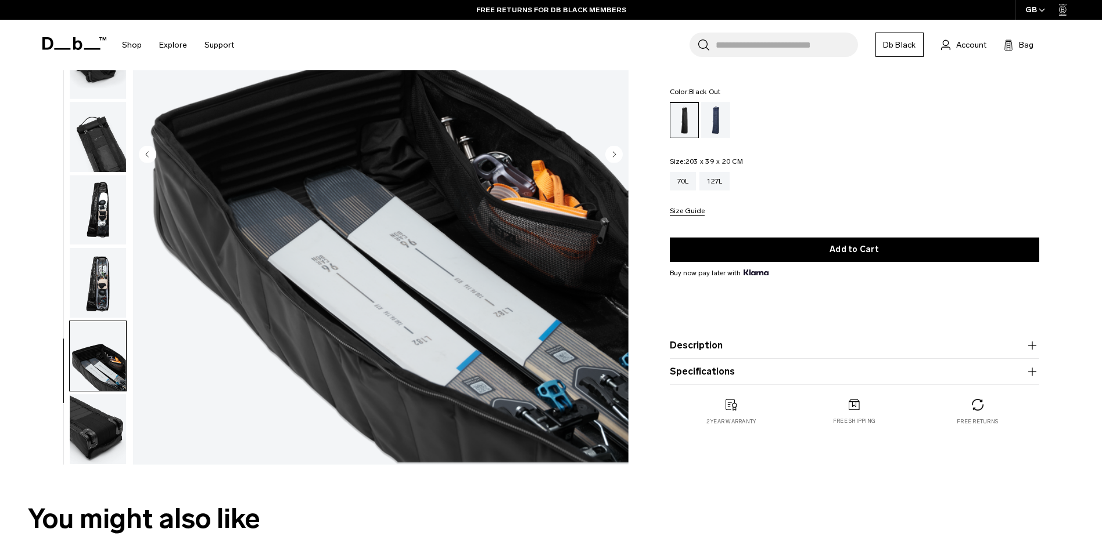
click at [119, 364] on img "button" at bounding box center [98, 356] width 56 height 70
click at [102, 431] on img "button" at bounding box center [98, 429] width 56 height 70
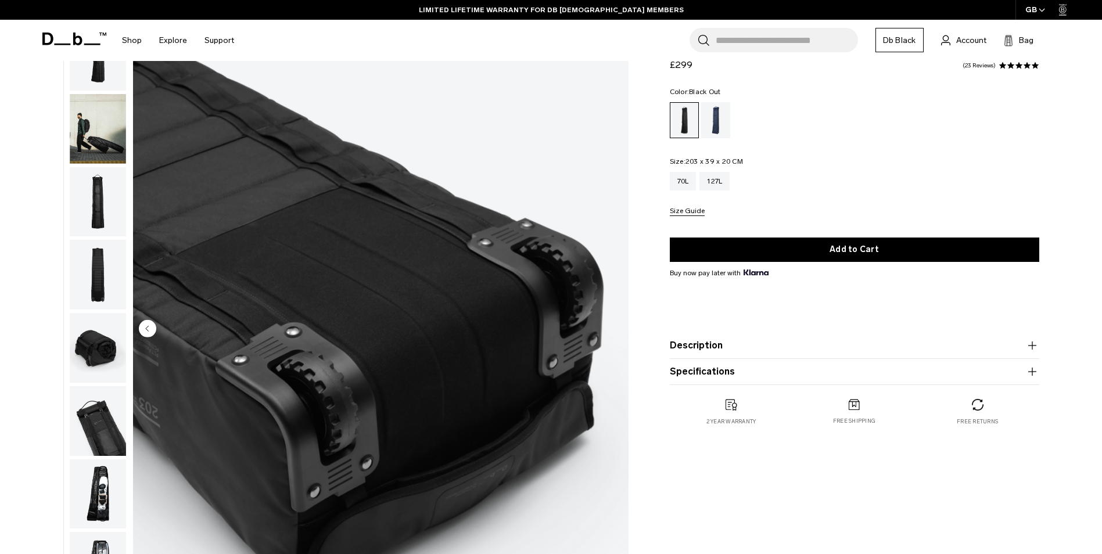
scroll to position [0, 0]
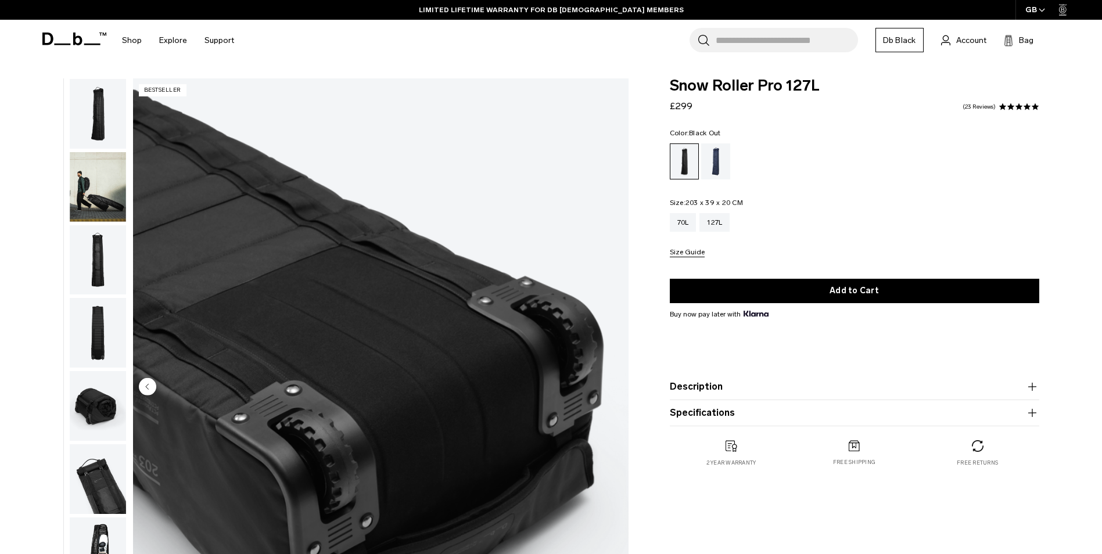
click at [100, 198] on img "button" at bounding box center [98, 187] width 56 height 70
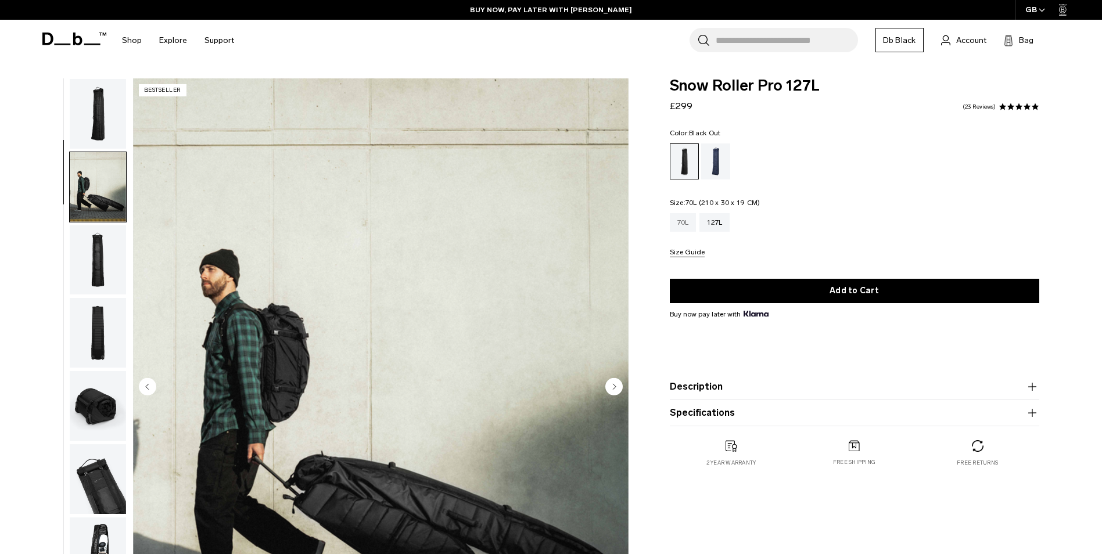
click at [686, 224] on div "70L" at bounding box center [683, 222] width 27 height 19
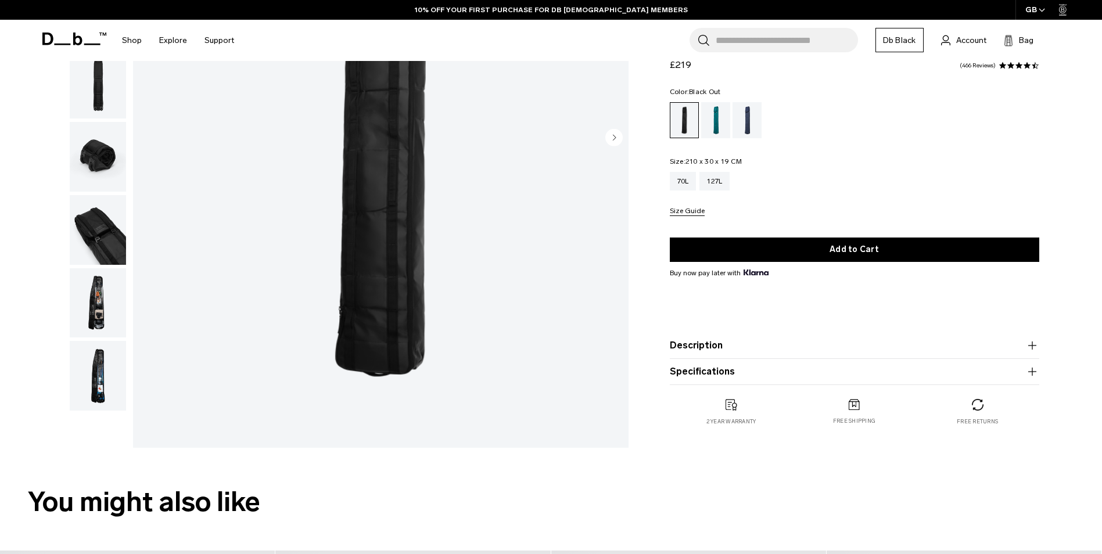
scroll to position [290, 0]
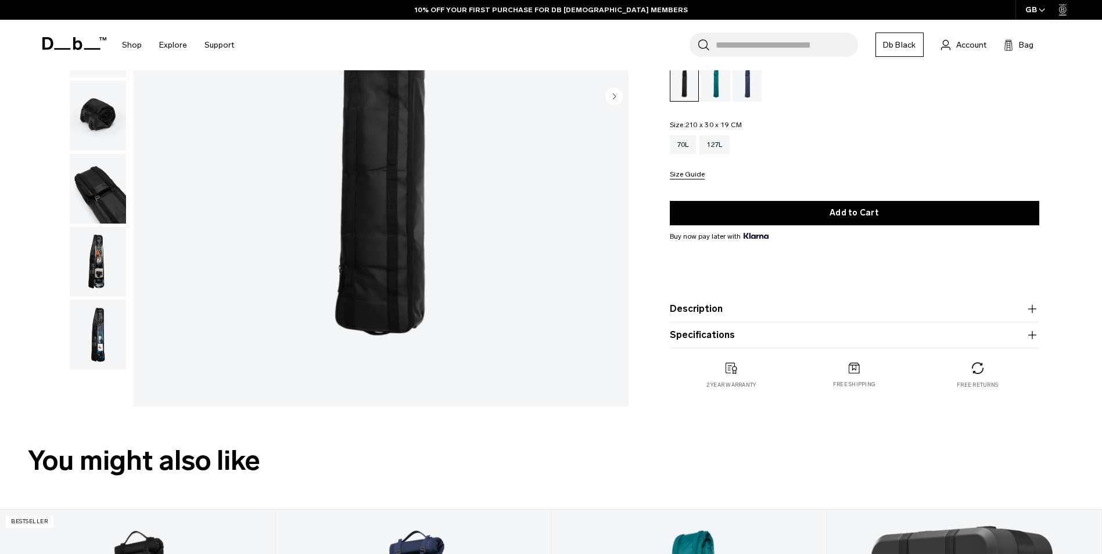
click at [95, 264] on img "button" at bounding box center [98, 262] width 56 height 70
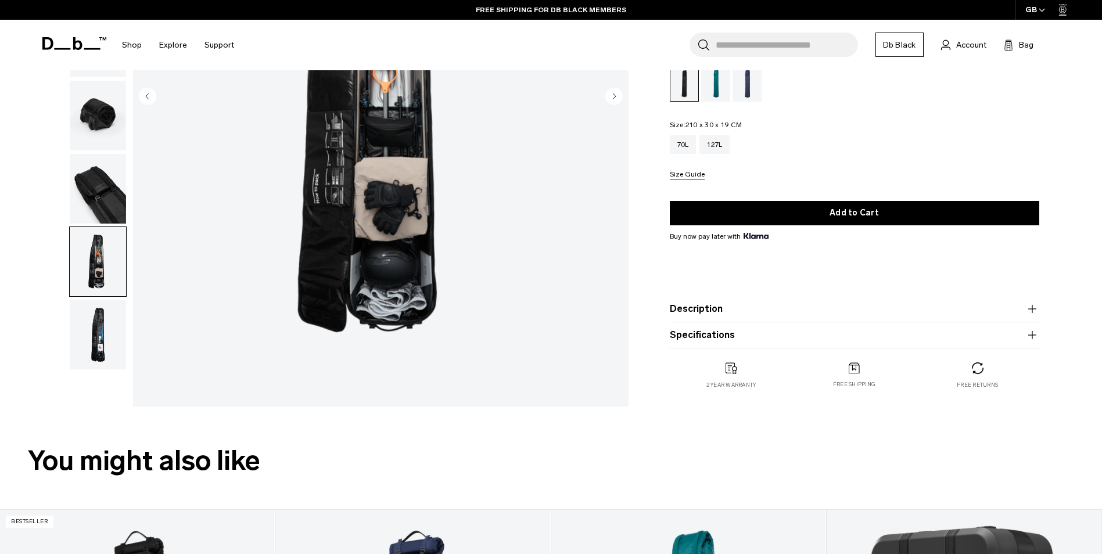
click at [103, 186] on img "button" at bounding box center [98, 189] width 56 height 70
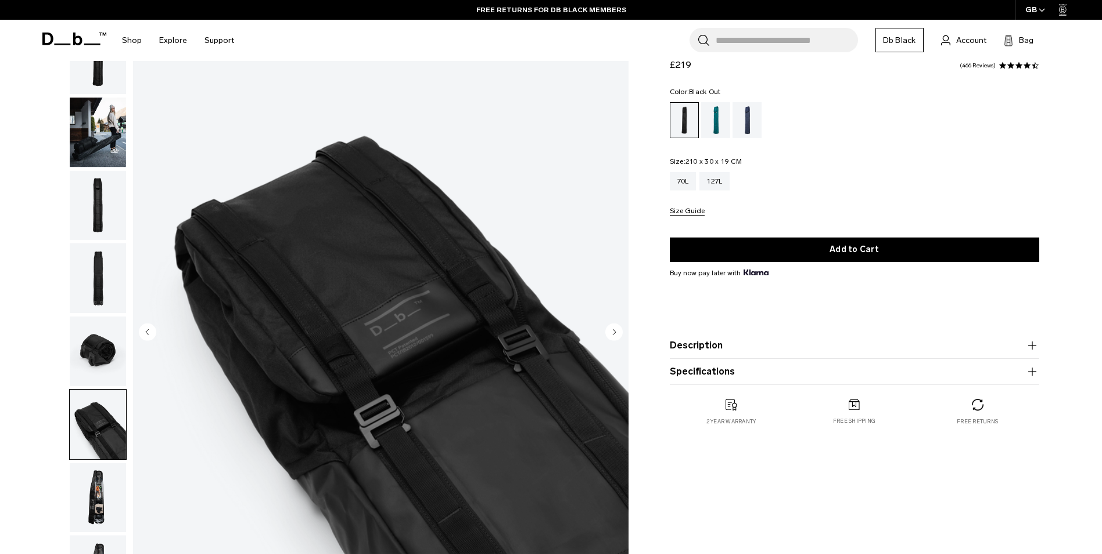
scroll to position [0, 0]
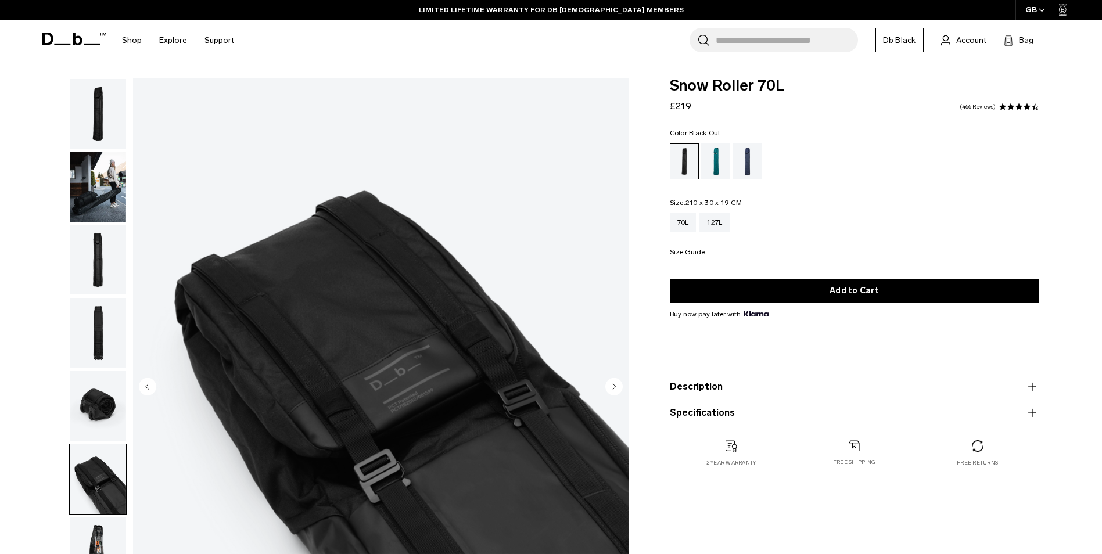
click at [102, 118] on img "button" at bounding box center [98, 114] width 56 height 70
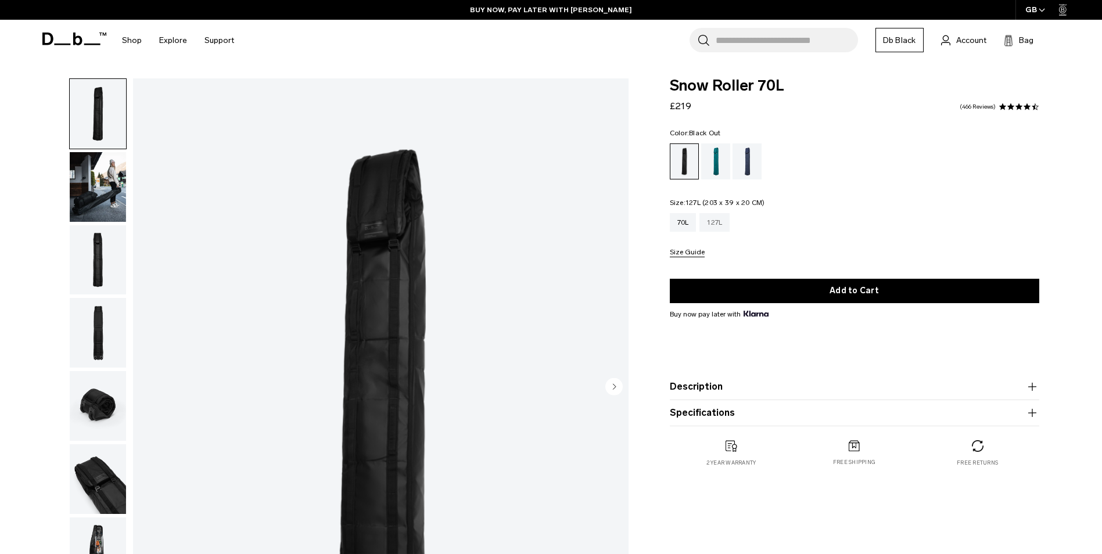
click at [714, 222] on div "127L" at bounding box center [714, 222] width 30 height 19
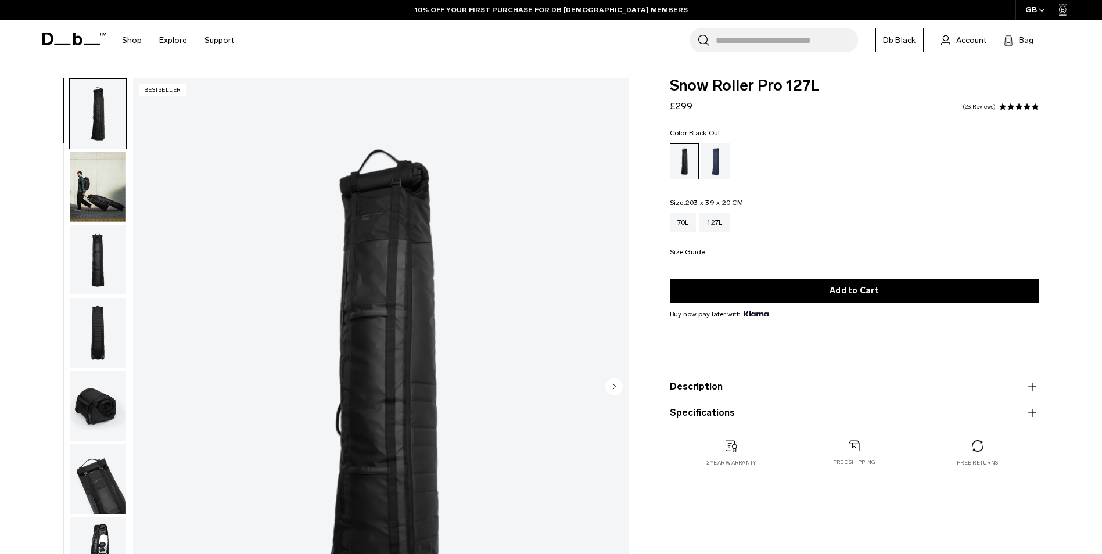
click at [93, 258] on img "button" at bounding box center [98, 260] width 56 height 70
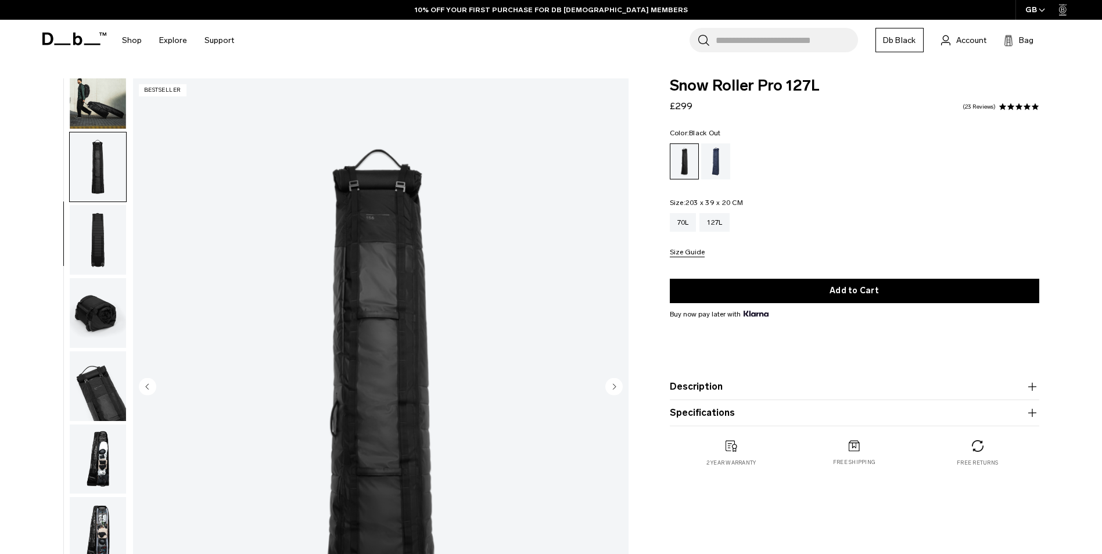
scroll to position [110, 0]
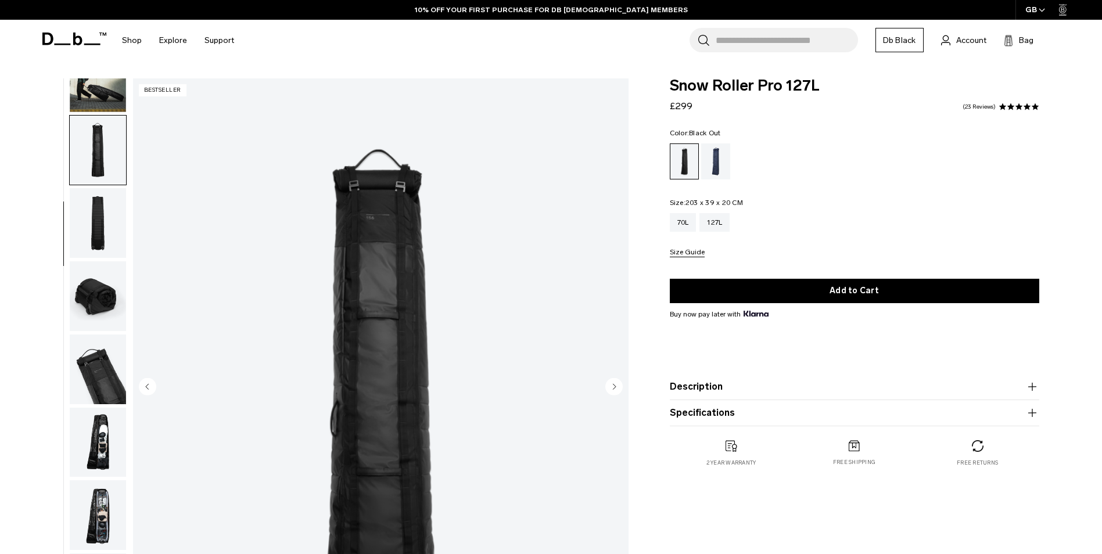
click at [96, 383] on img "button" at bounding box center [98, 369] width 56 height 70
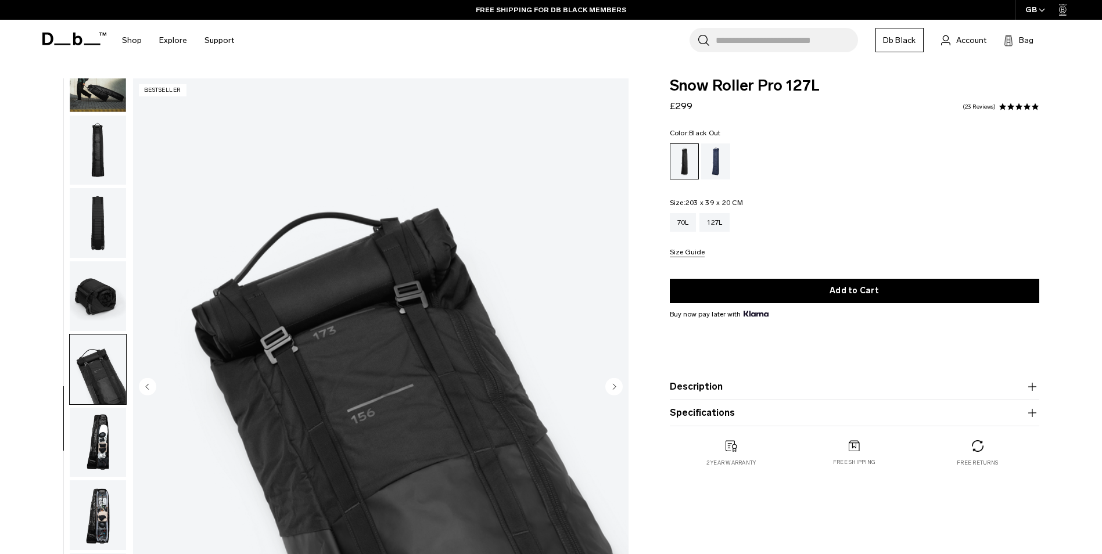
scroll to position [116, 0]
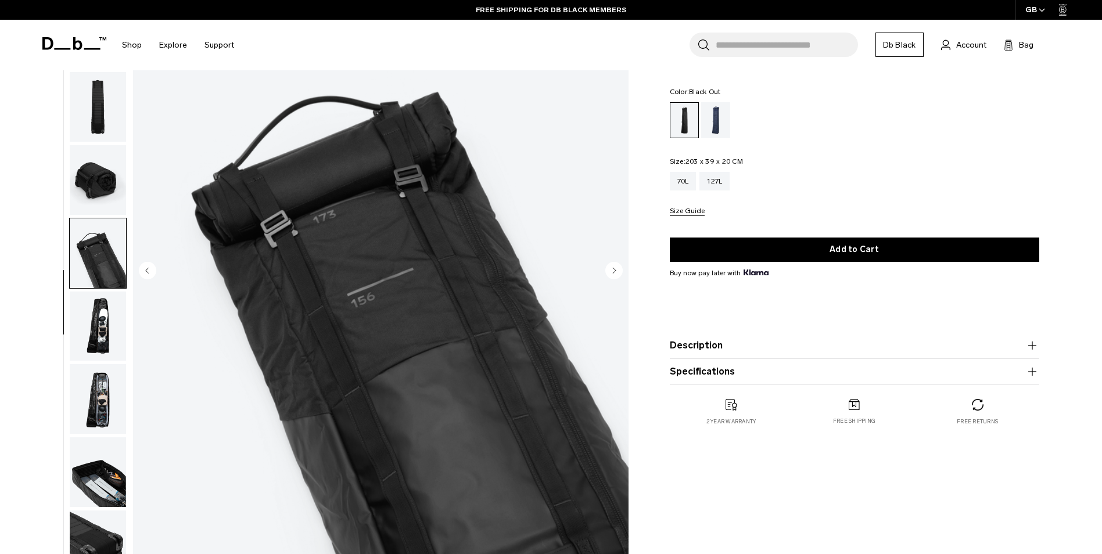
click at [102, 318] on img "button" at bounding box center [98, 327] width 56 height 70
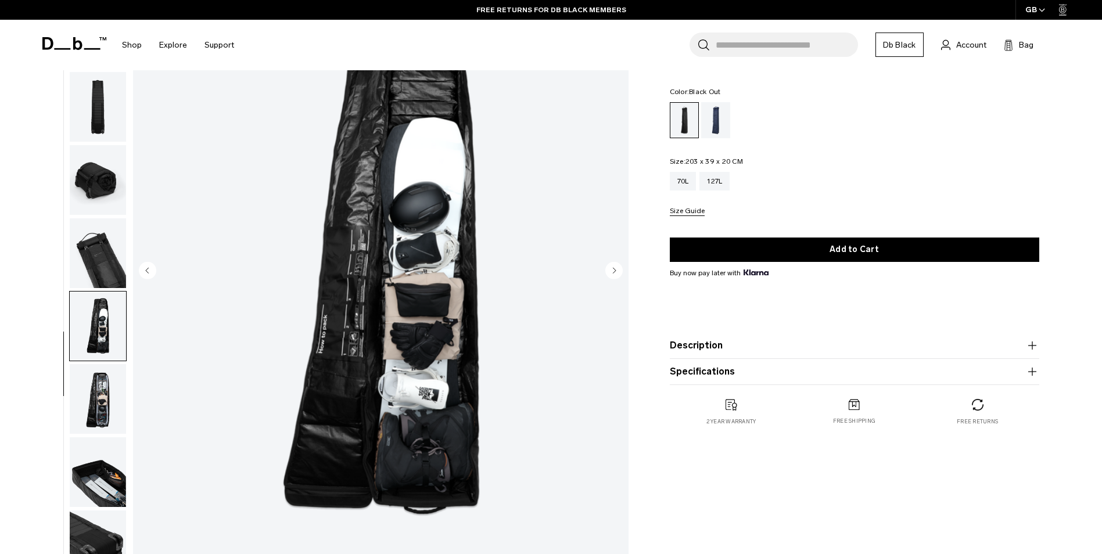
click at [96, 398] on img "button" at bounding box center [98, 399] width 56 height 70
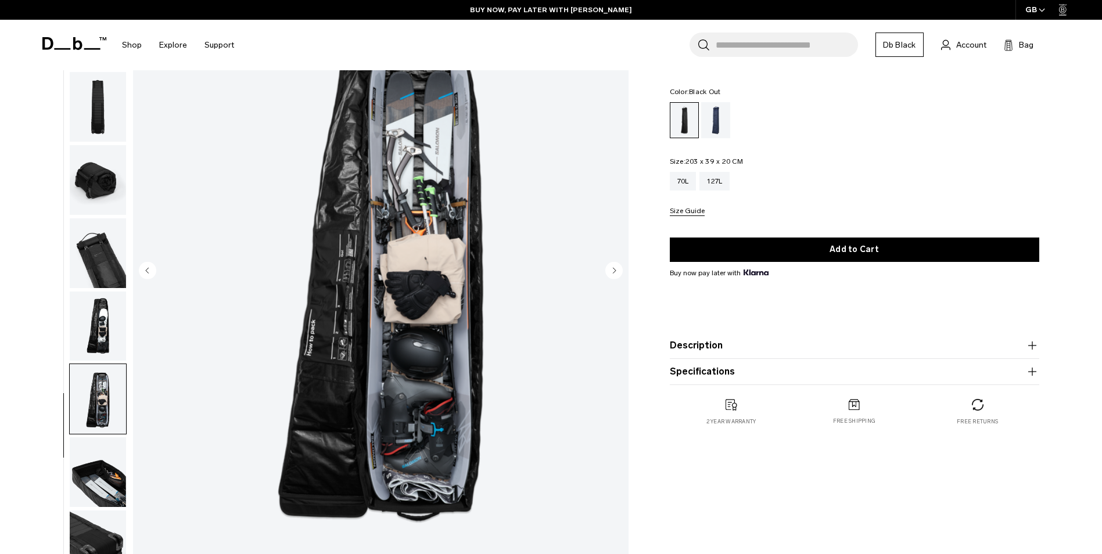
scroll to position [0, 0]
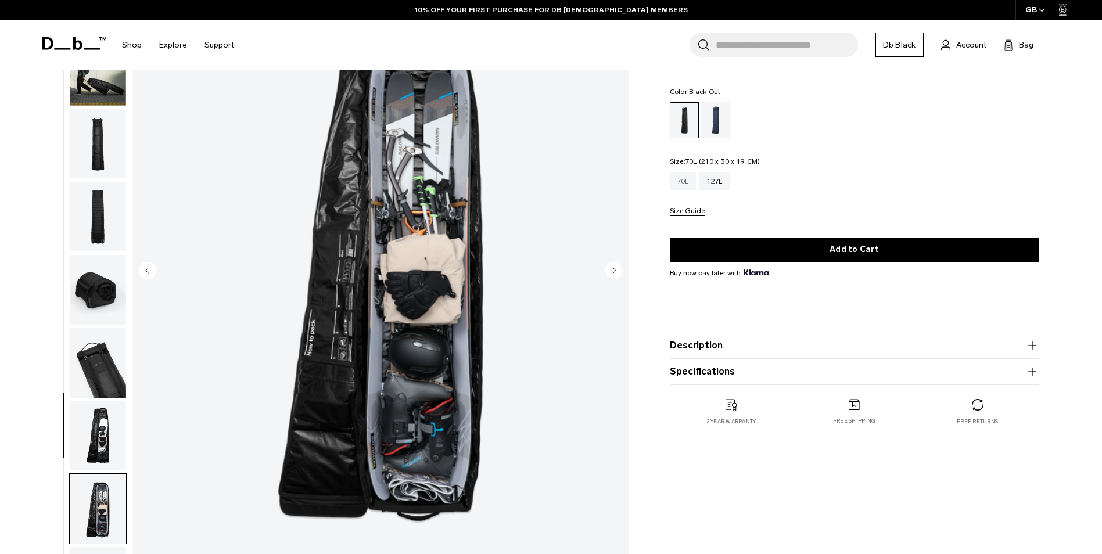
click at [680, 178] on div "70L" at bounding box center [683, 181] width 27 height 19
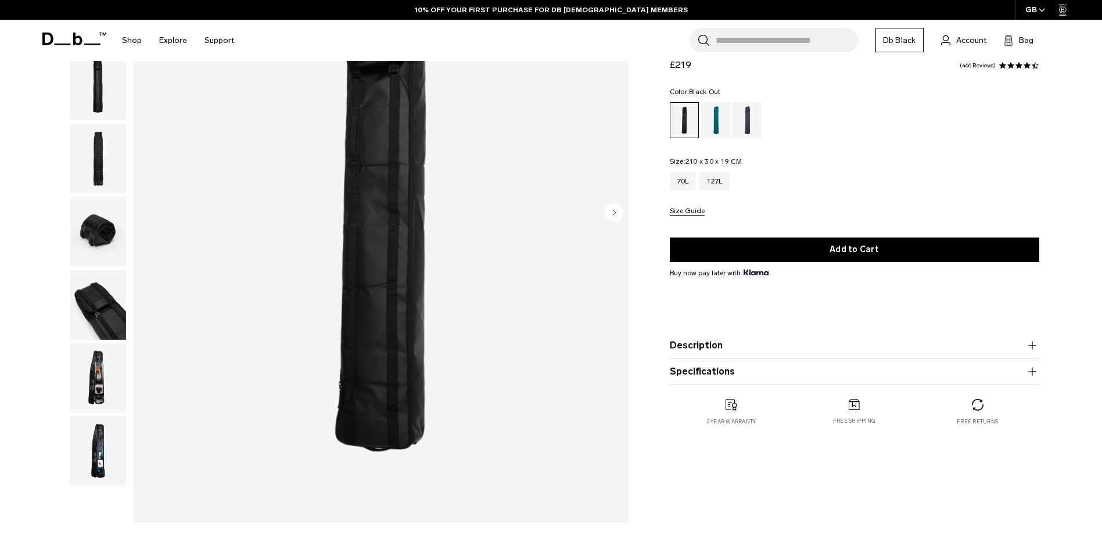
click at [96, 383] on img "button" at bounding box center [98, 378] width 56 height 70
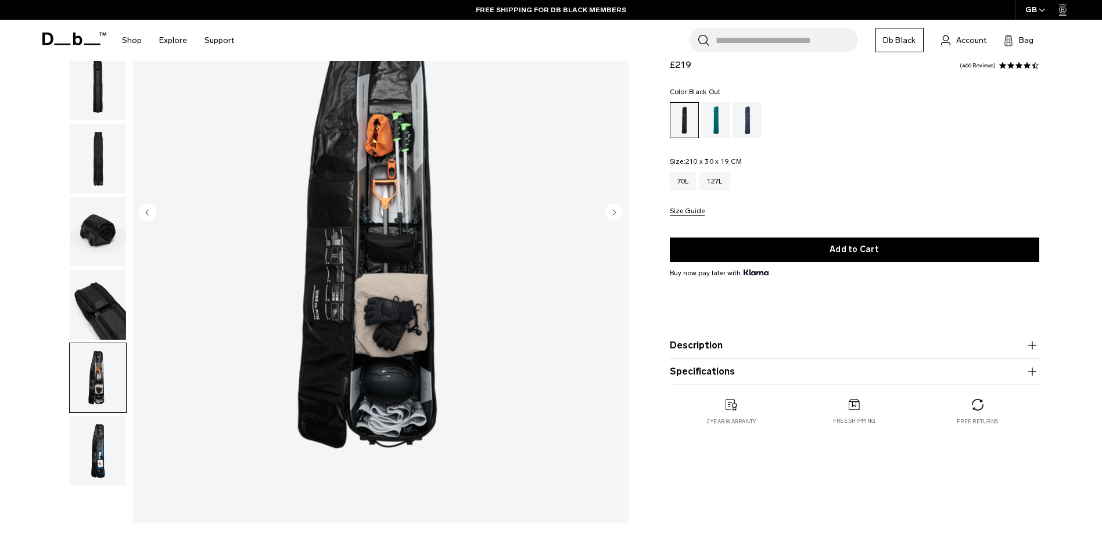
click at [102, 443] on img "button" at bounding box center [98, 451] width 56 height 70
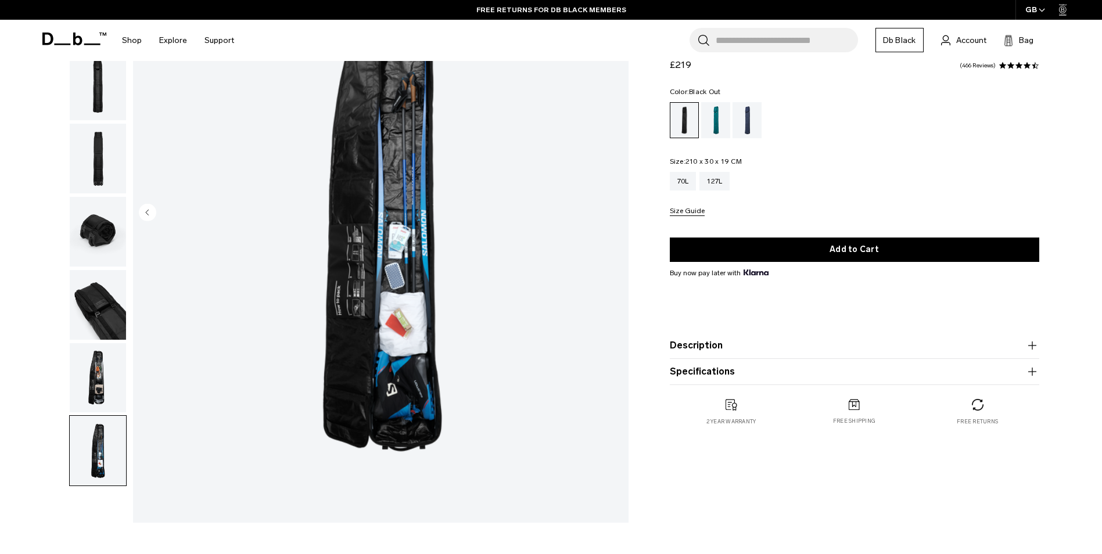
click at [375, 392] on img "8 / 8" at bounding box center [380, 213] width 495 height 618
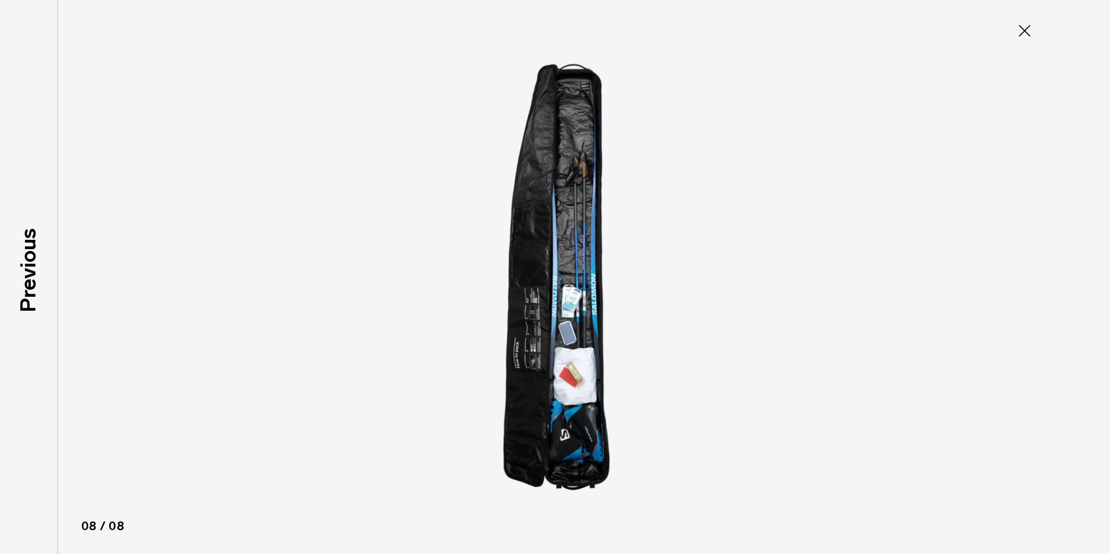
click at [1024, 26] on icon at bounding box center [1025, 30] width 19 height 19
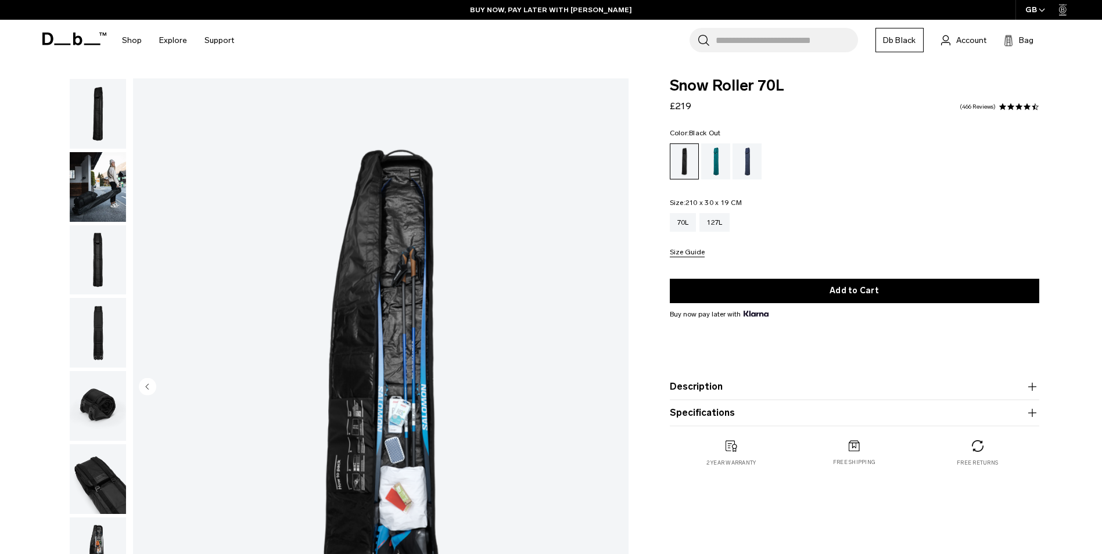
click at [98, 323] on img "button" at bounding box center [98, 333] width 56 height 70
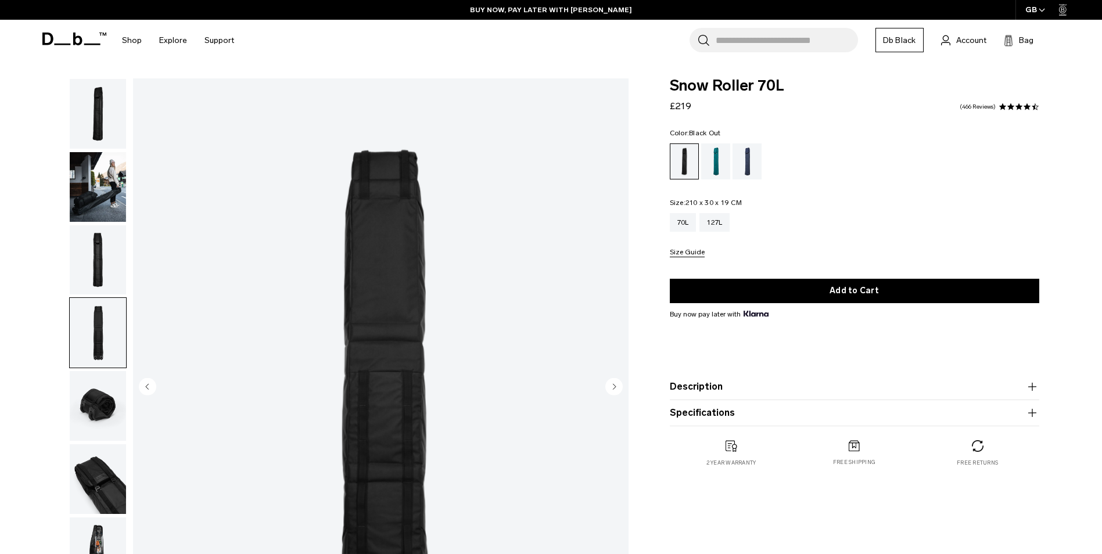
click at [91, 255] on img "button" at bounding box center [98, 260] width 56 height 70
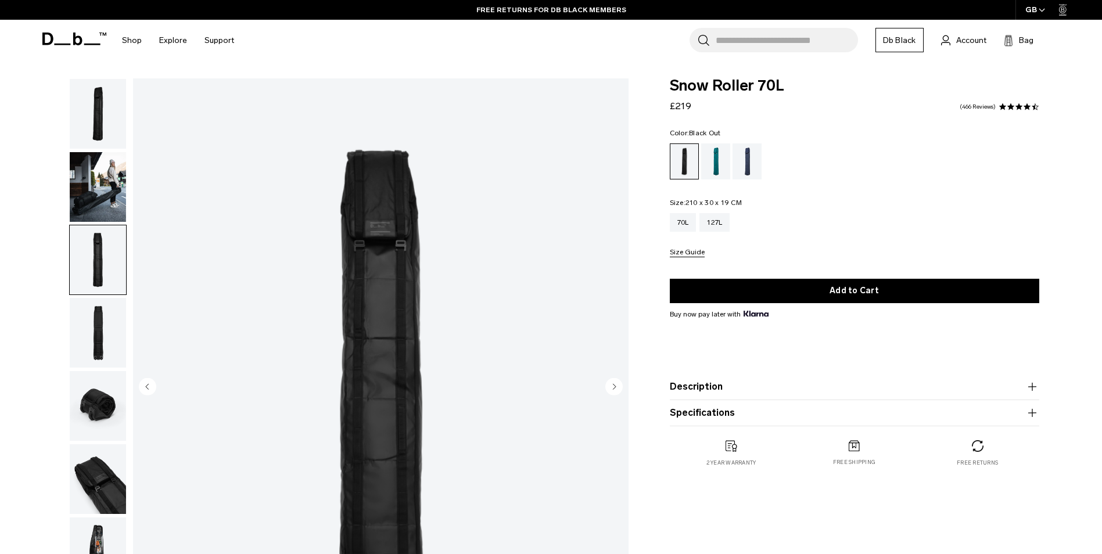
click at [1033, 387] on icon "button" at bounding box center [1032, 387] width 14 height 14
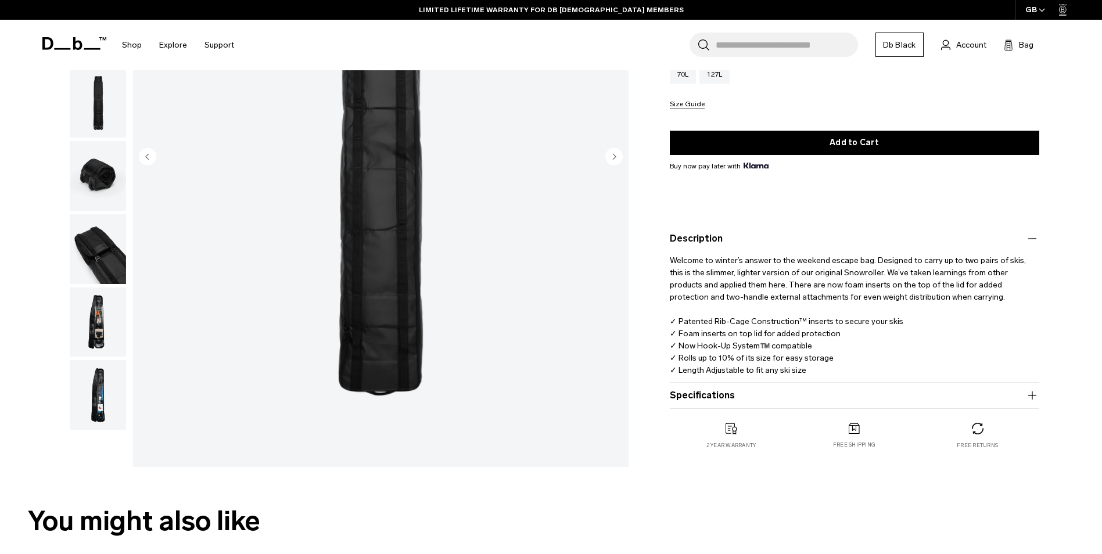
scroll to position [232, 0]
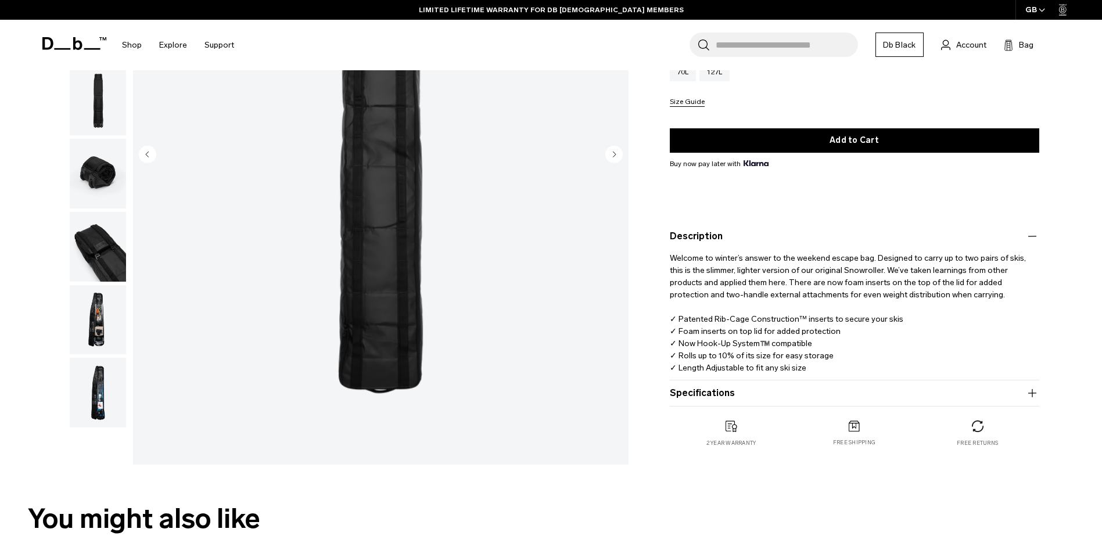
click at [1035, 390] on icon "button" at bounding box center [1032, 393] width 14 height 14
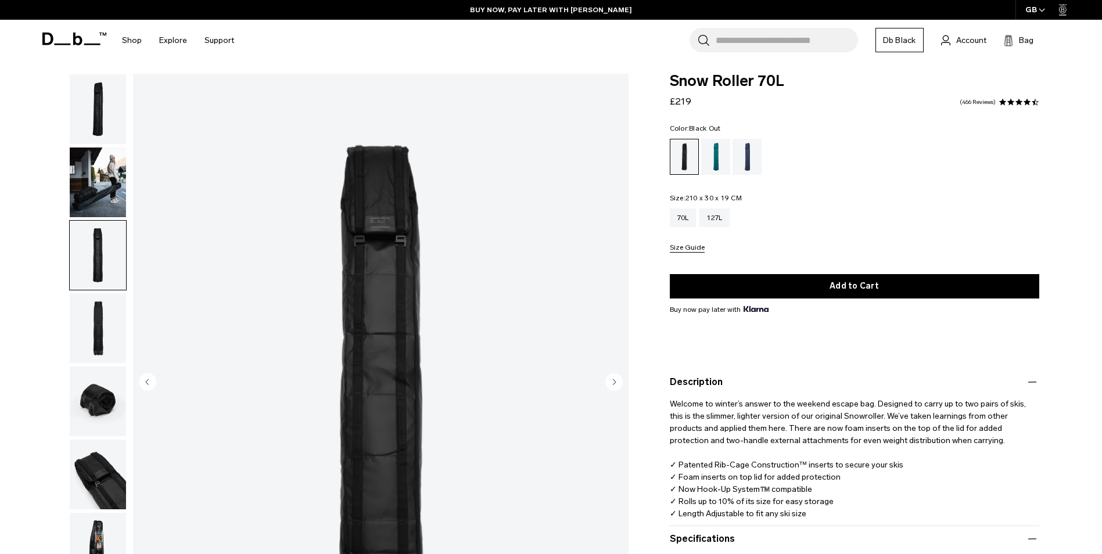
scroll to position [0, 0]
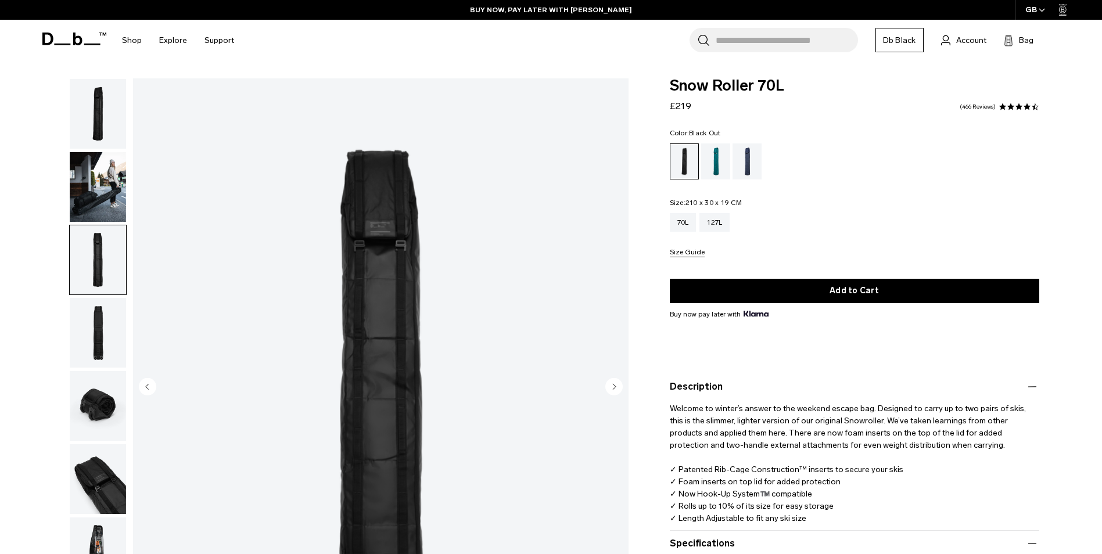
click at [102, 207] on img "button" at bounding box center [98, 187] width 56 height 70
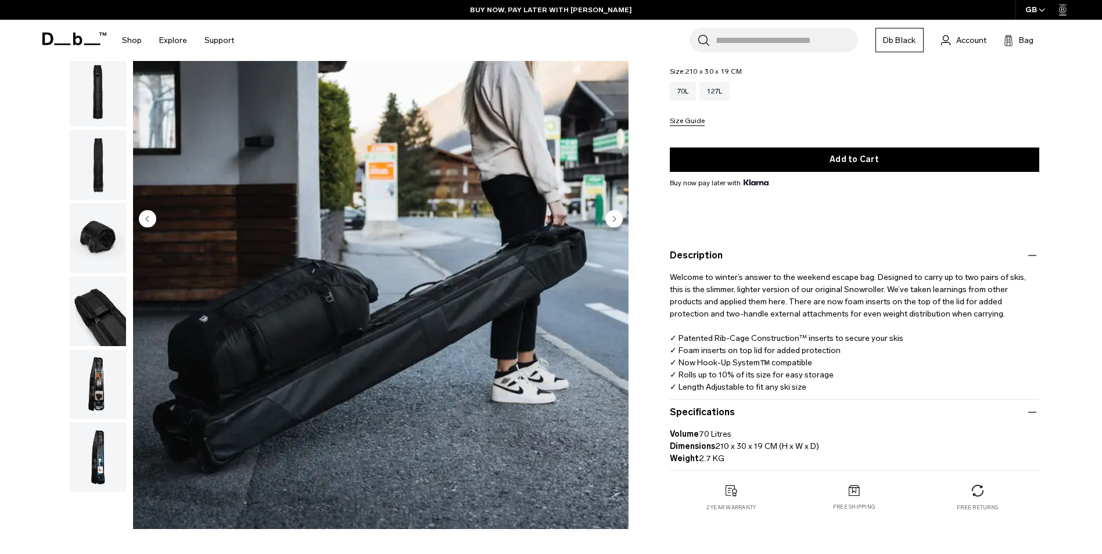
scroll to position [174, 0]
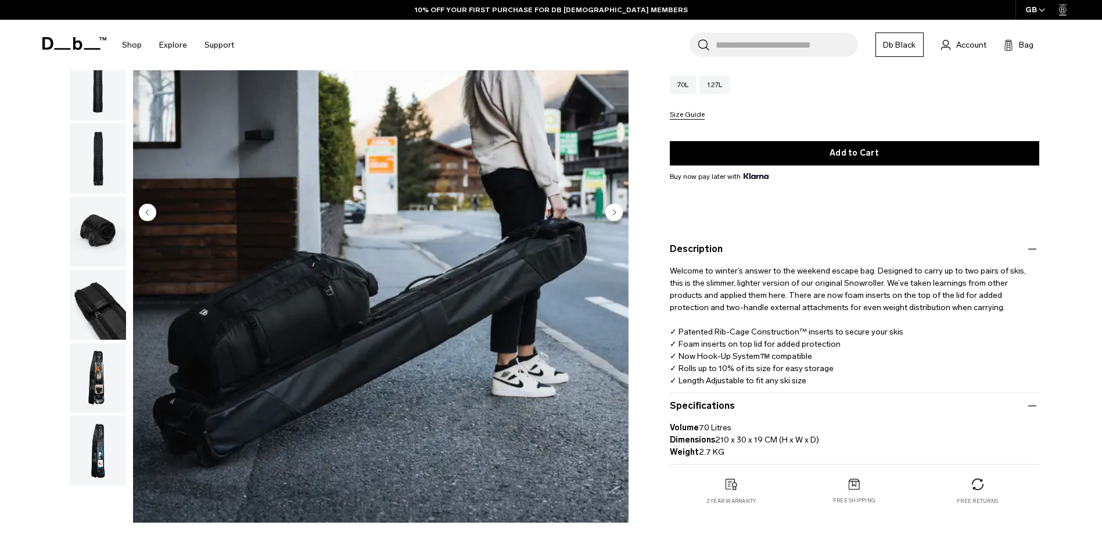
click at [96, 230] on img "button" at bounding box center [98, 232] width 56 height 70
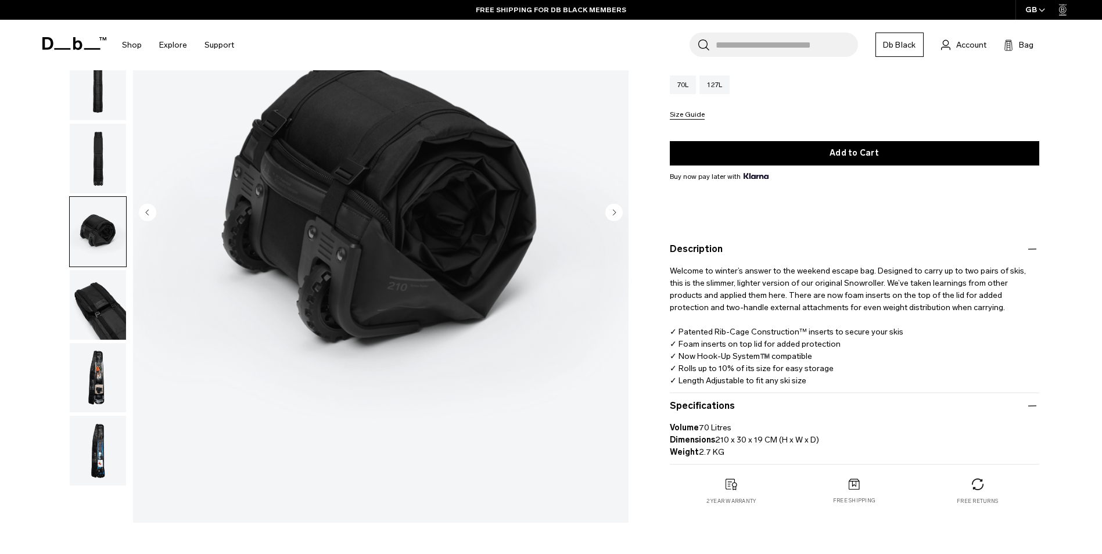
click at [99, 163] on img "button" at bounding box center [98, 159] width 56 height 70
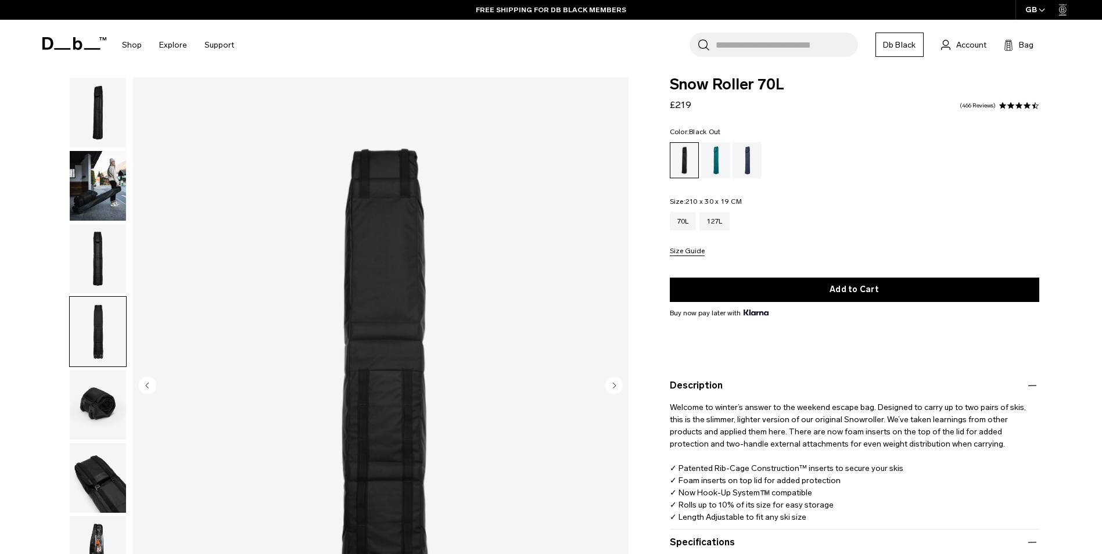
scroll to position [0, 0]
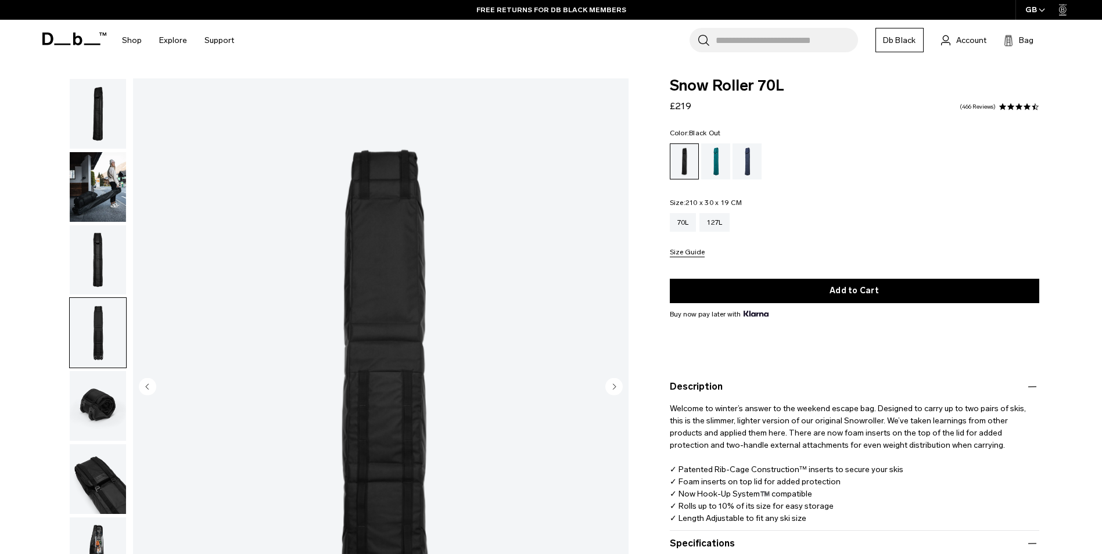
click at [109, 182] on img "button" at bounding box center [98, 187] width 56 height 70
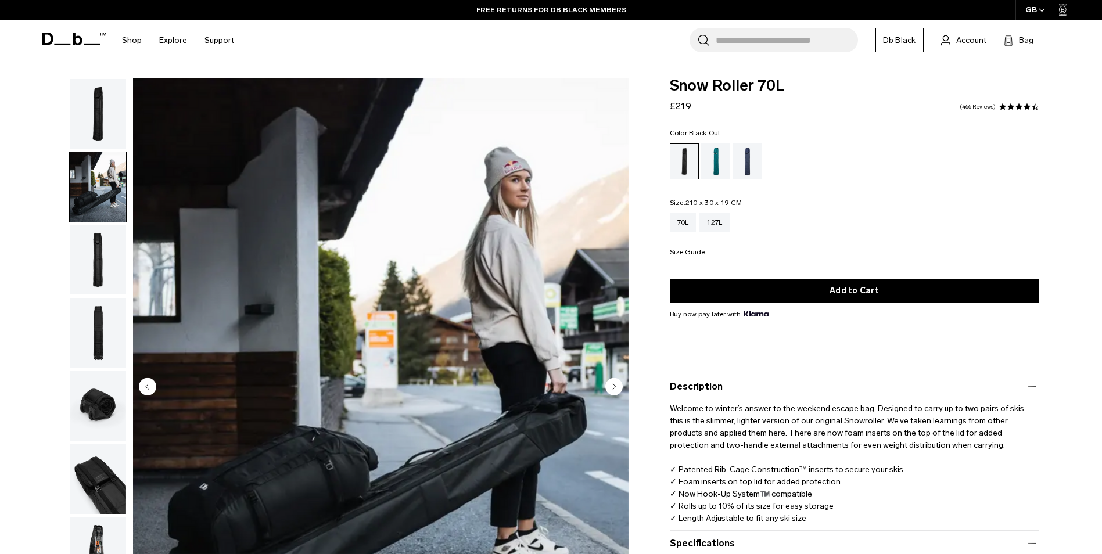
click at [105, 127] on img "button" at bounding box center [98, 114] width 56 height 70
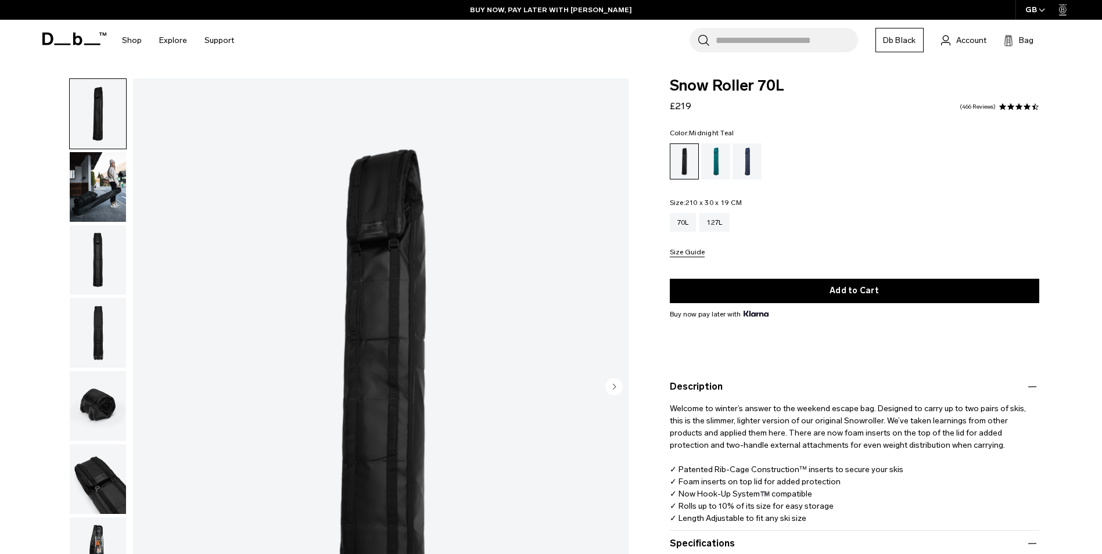
click at [708, 162] on div "Midnight Teal" at bounding box center [716, 161] width 30 height 36
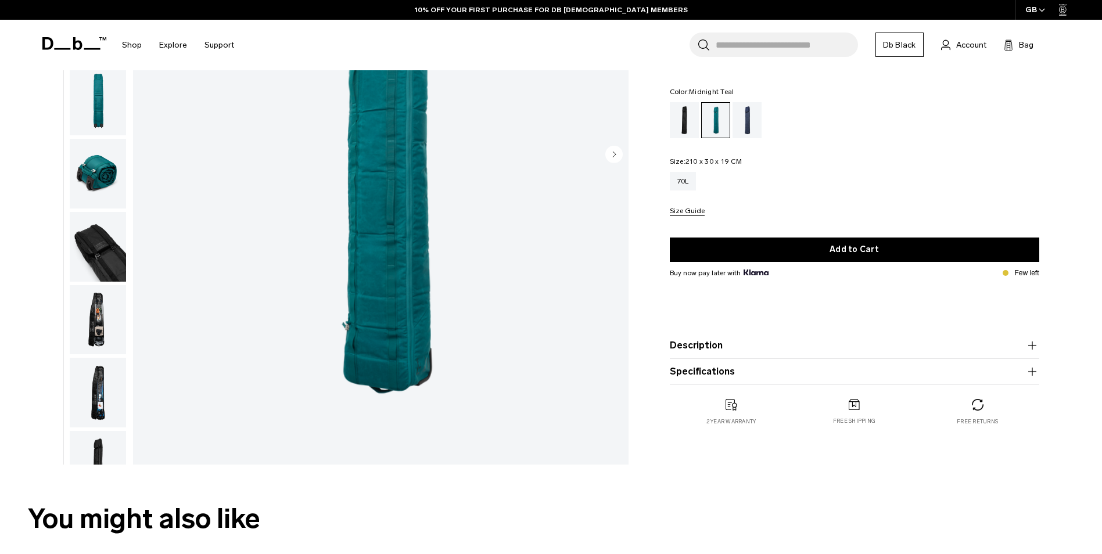
scroll to position [58, 0]
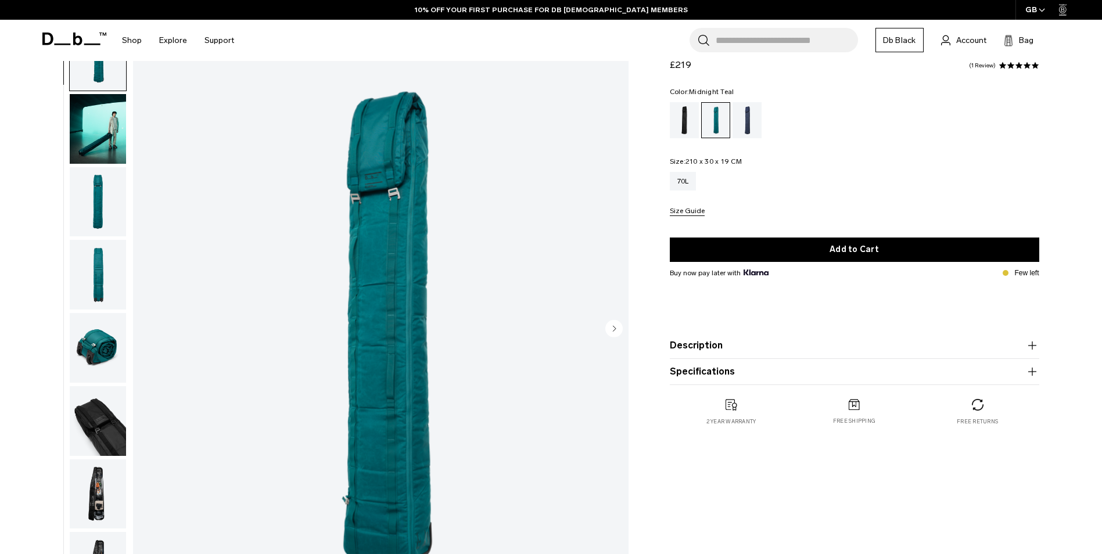
click at [617, 327] on circle "Next slide" at bounding box center [613, 327] width 17 height 17
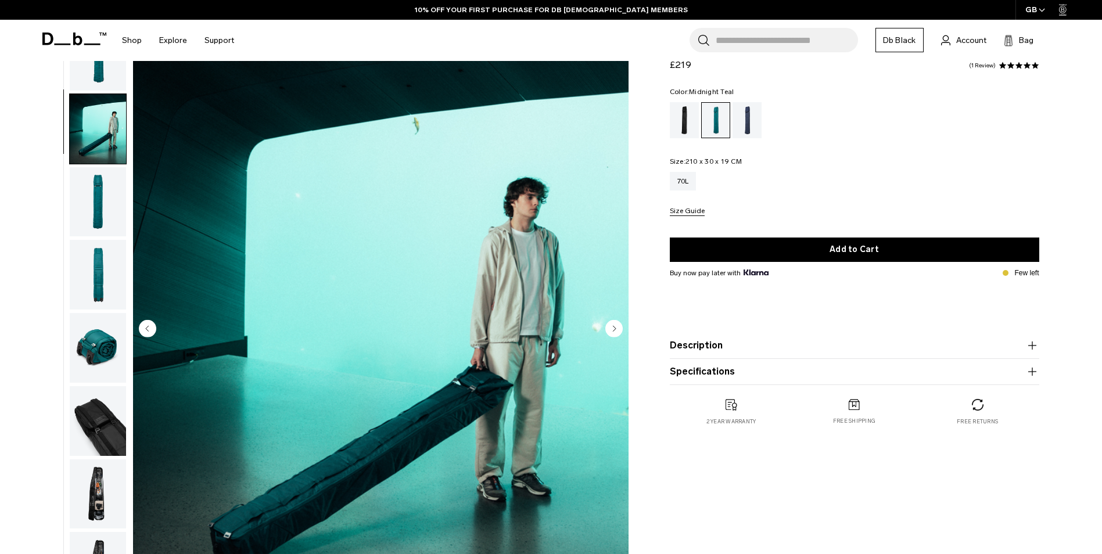
scroll to position [37, 0]
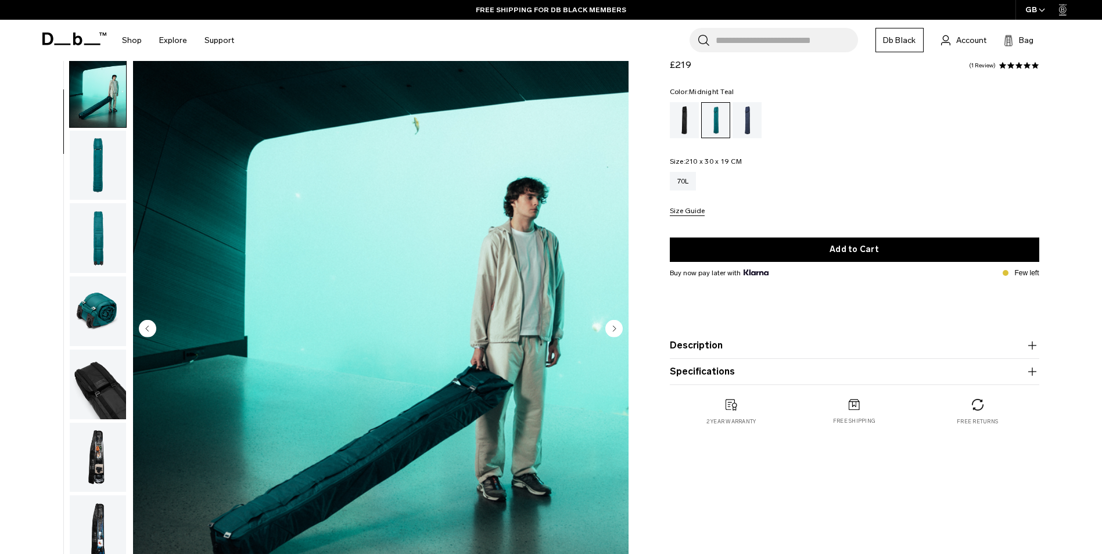
click at [617, 327] on circle "Next slide" at bounding box center [613, 327] width 17 height 17
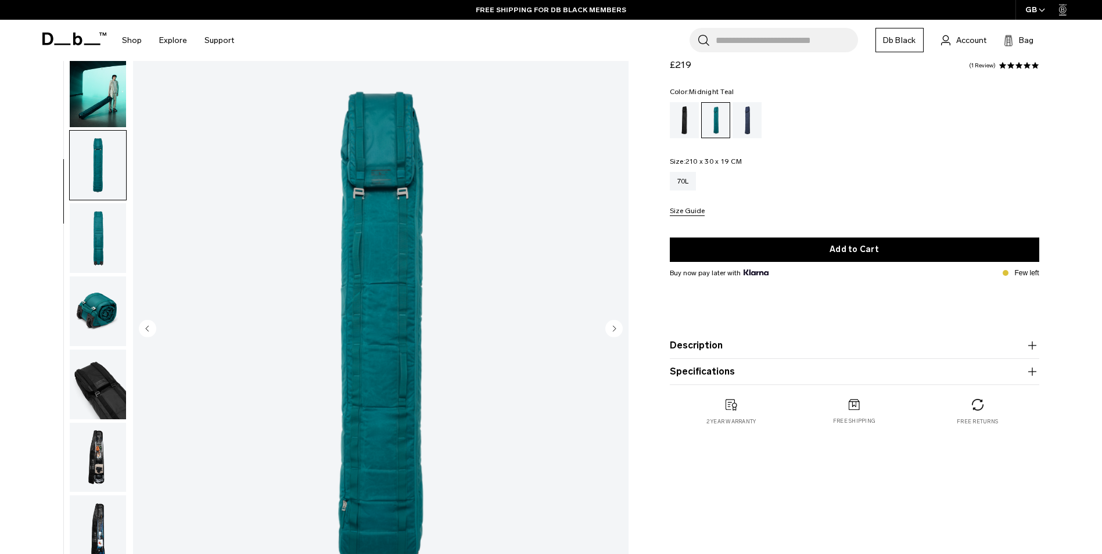
click at [617, 327] on circle "Next slide" at bounding box center [613, 327] width 17 height 17
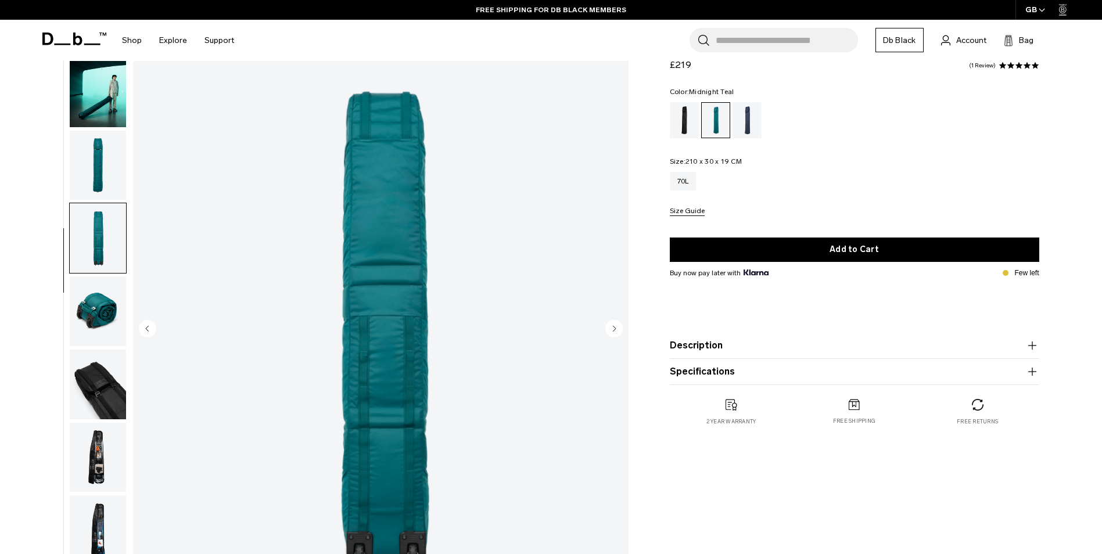
click at [617, 327] on circle "Next slide" at bounding box center [613, 327] width 17 height 17
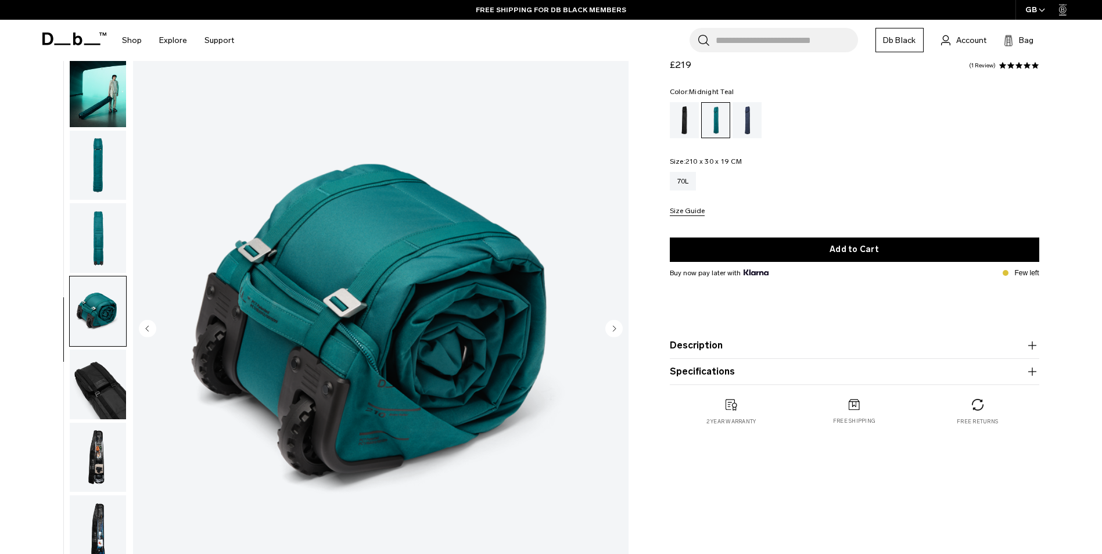
click at [617, 327] on circle "Next slide" at bounding box center [613, 327] width 17 height 17
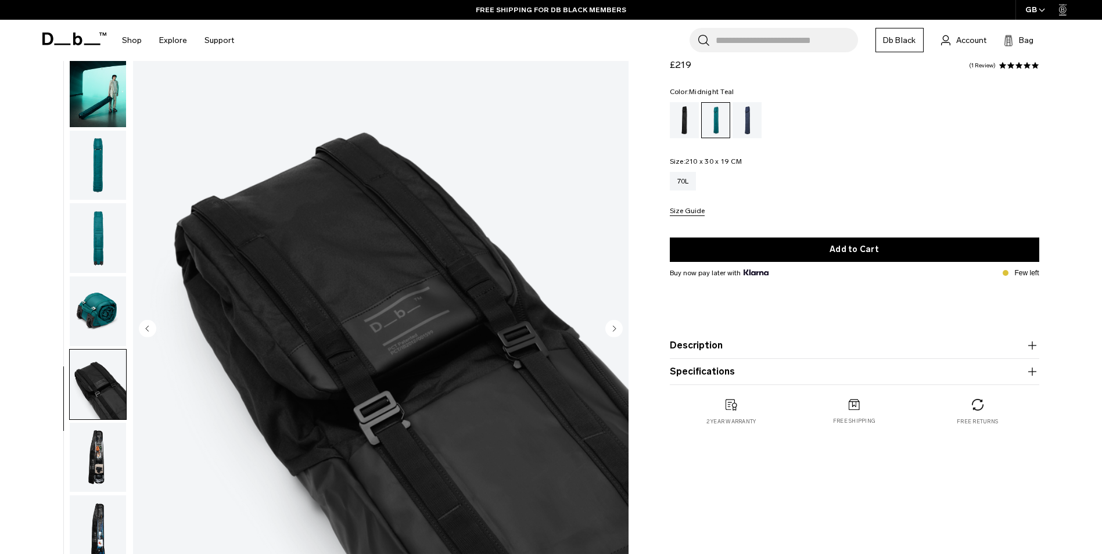
click at [617, 327] on circle "Next slide" at bounding box center [613, 327] width 17 height 17
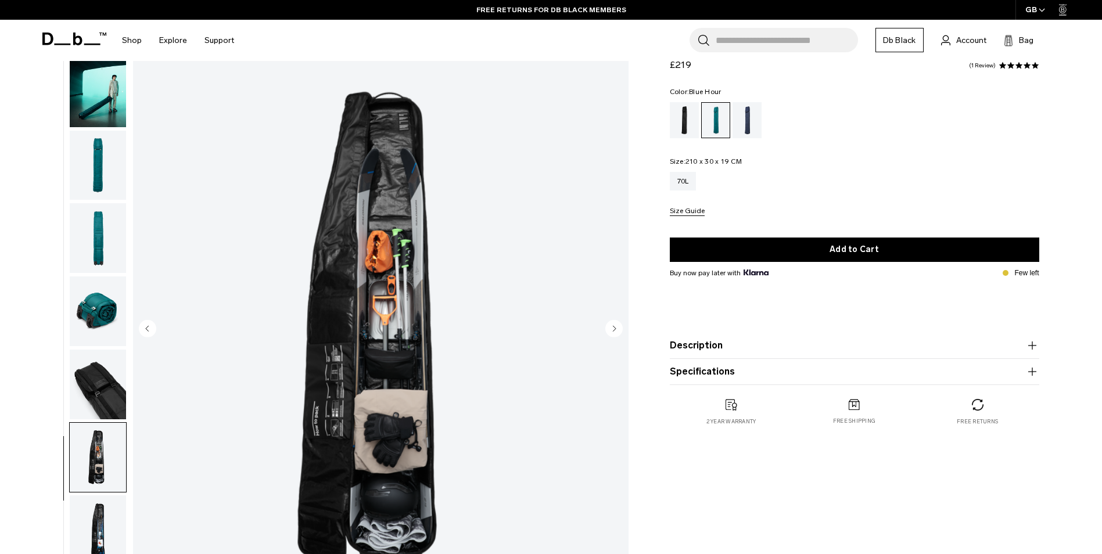
click at [747, 114] on div "Blue Hour" at bounding box center [747, 120] width 30 height 36
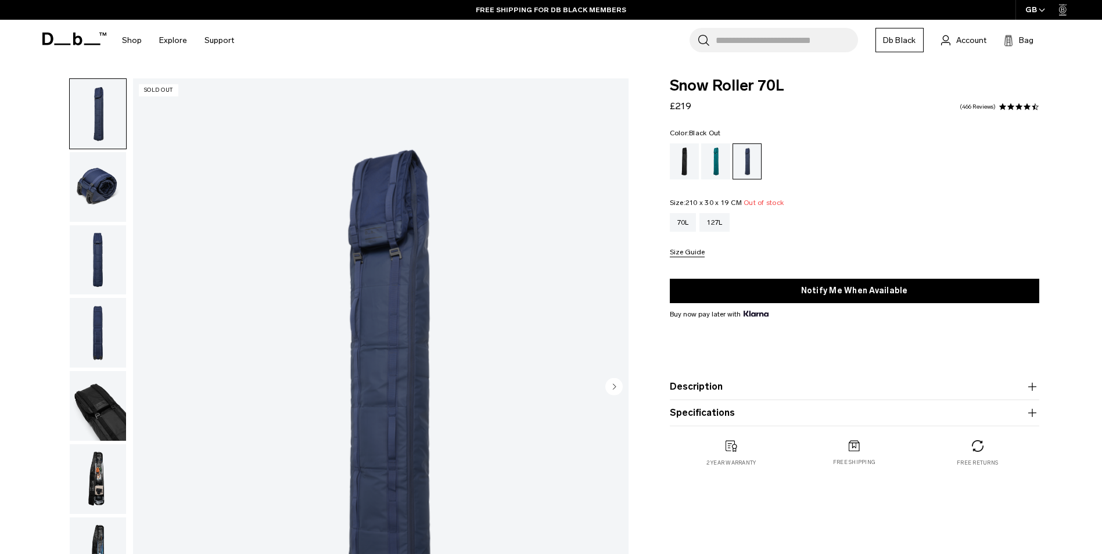
click at [677, 158] on div "Black Out" at bounding box center [685, 161] width 30 height 36
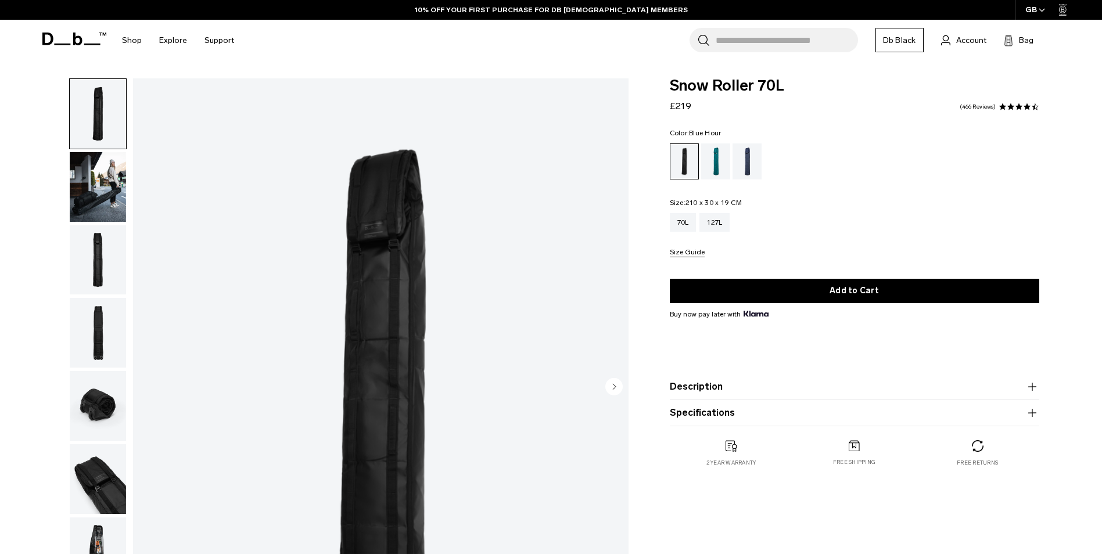
click at [750, 165] on div "Blue Hour" at bounding box center [747, 161] width 30 height 36
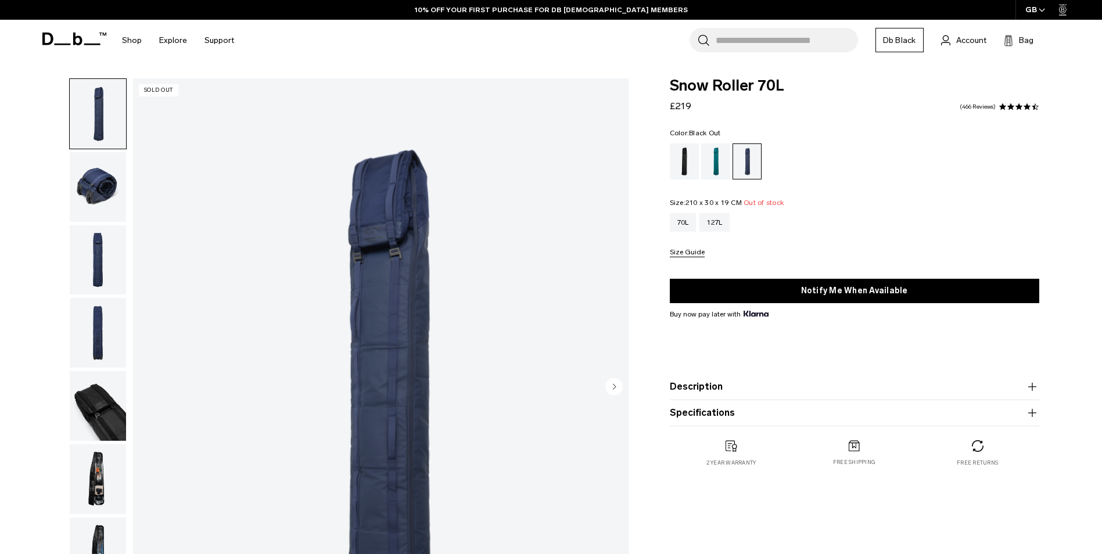
click at [687, 156] on div "Black Out" at bounding box center [685, 161] width 30 height 36
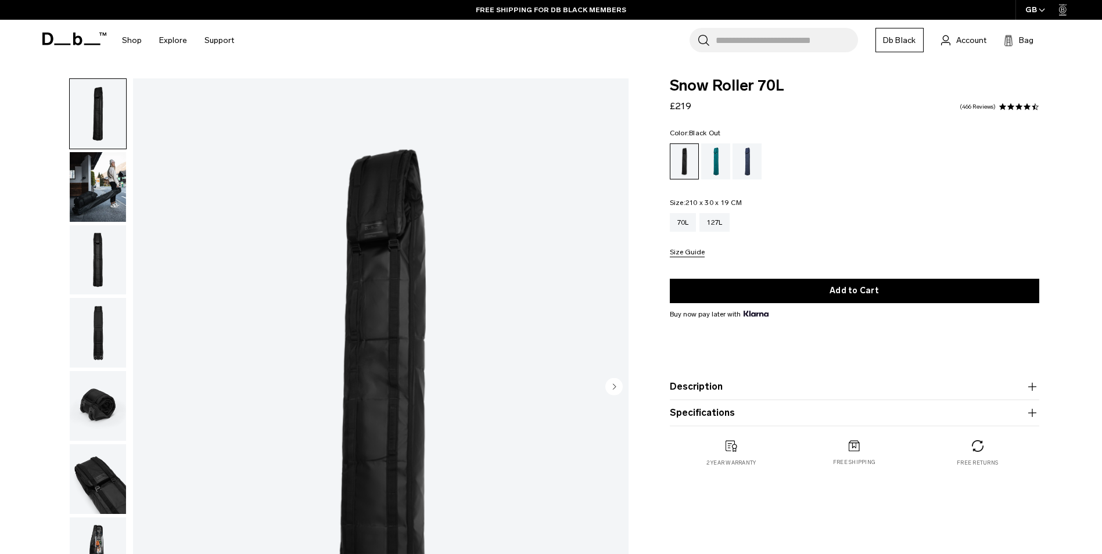
click at [690, 250] on button "Size Guide" at bounding box center [687, 253] width 35 height 9
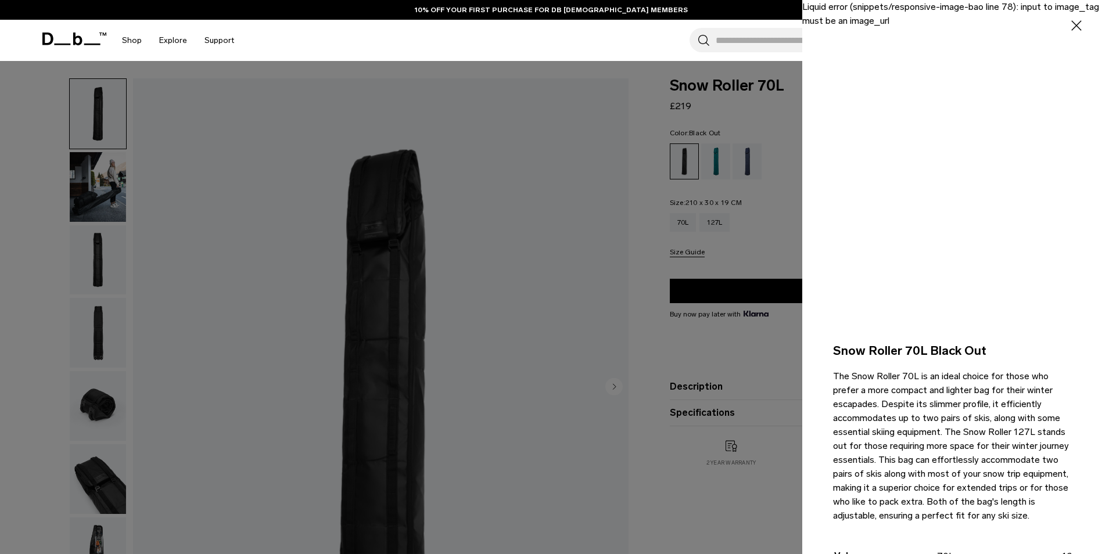
click at [778, 509] on div at bounding box center [551, 277] width 1102 height 554
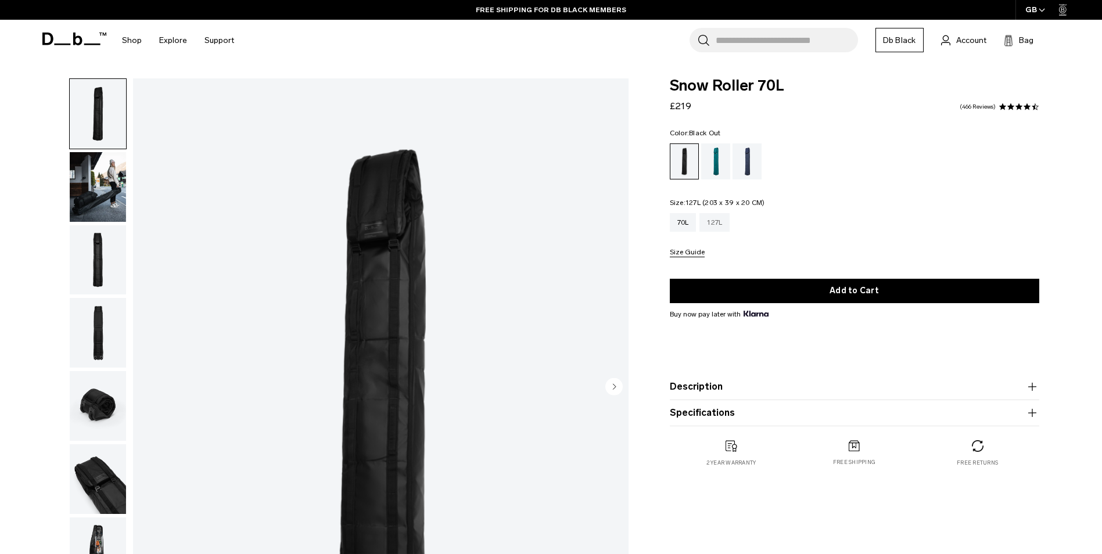
click at [714, 220] on div "127L" at bounding box center [714, 222] width 30 height 19
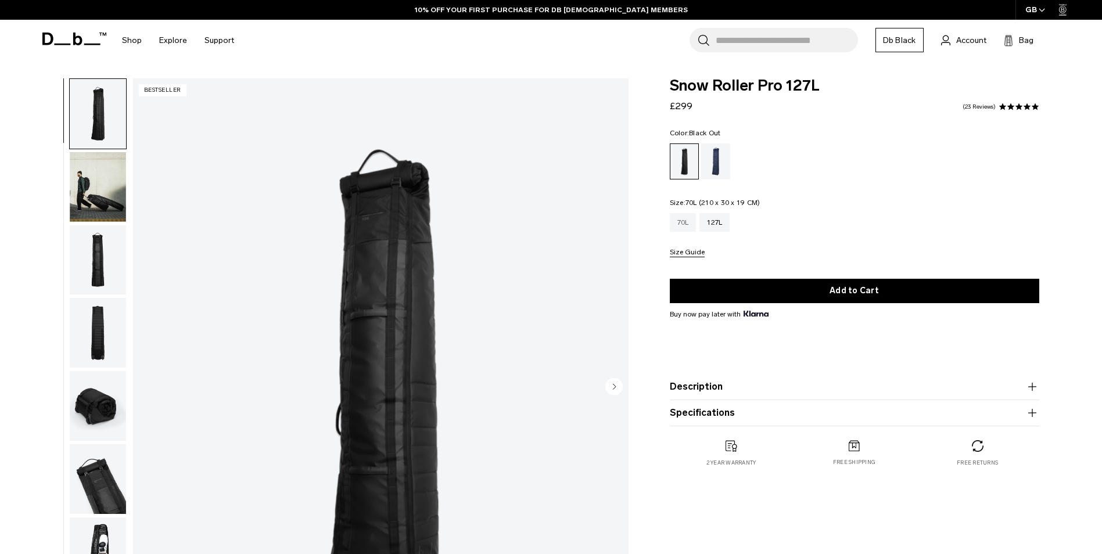
click at [677, 221] on div "70L" at bounding box center [683, 222] width 27 height 19
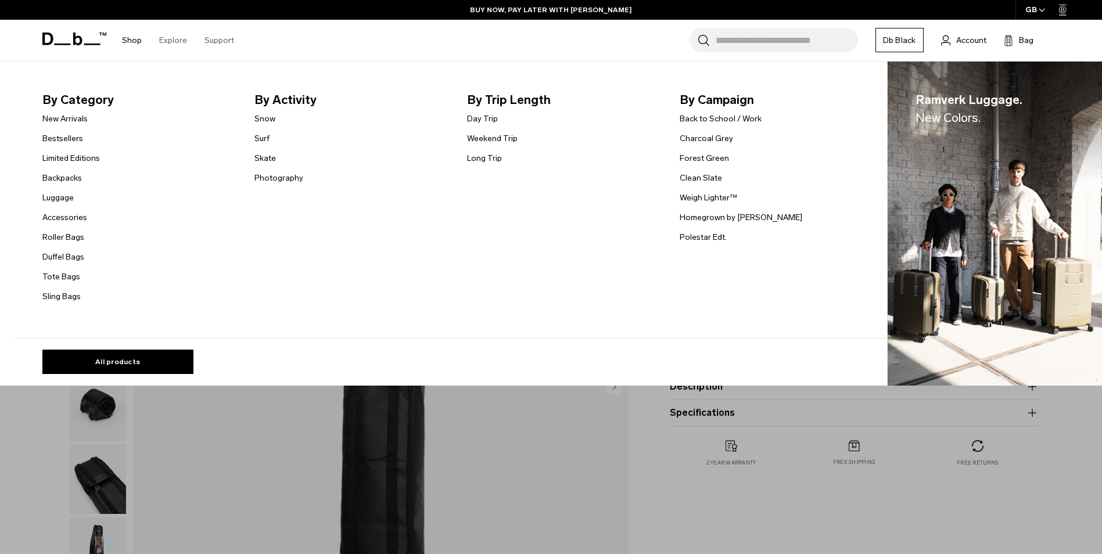
click at [125, 38] on link "Shop" at bounding box center [132, 40] width 20 height 41
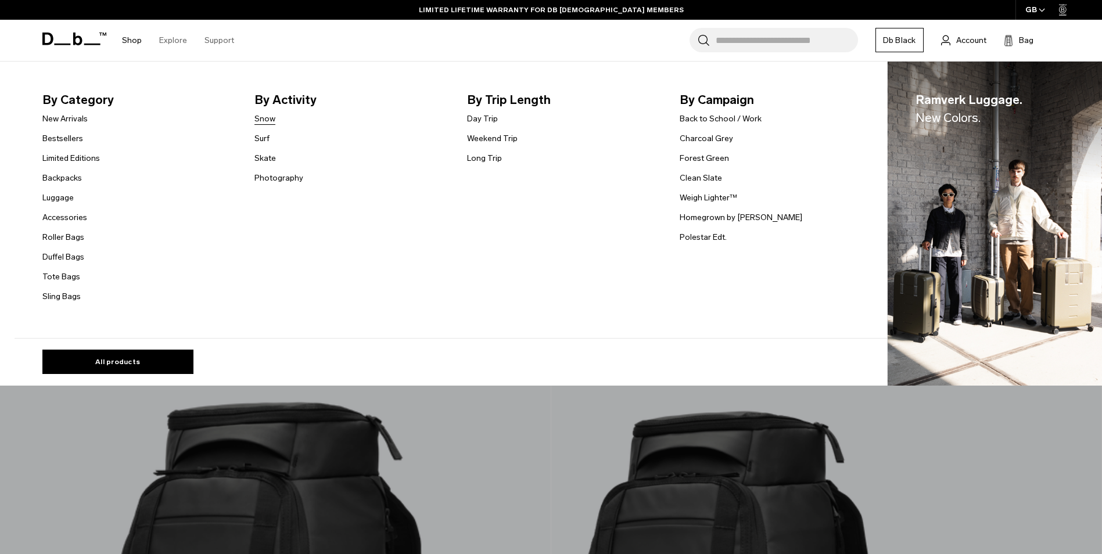
click at [261, 118] on link "Snow" at bounding box center [264, 119] width 21 height 12
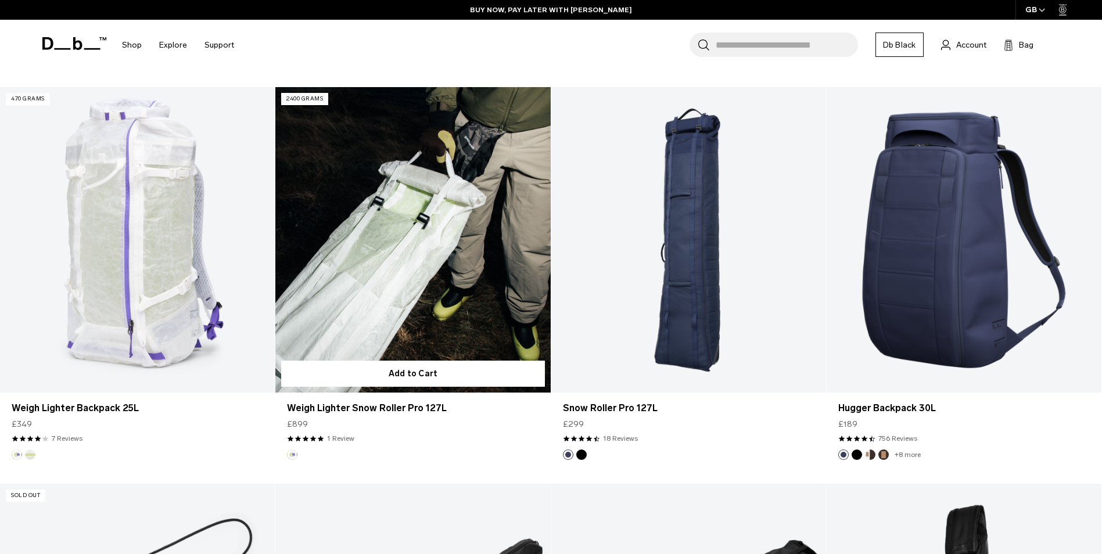
scroll to position [1045, 0]
